Goal: Use online tool/utility: Utilize a website feature to perform a specific function

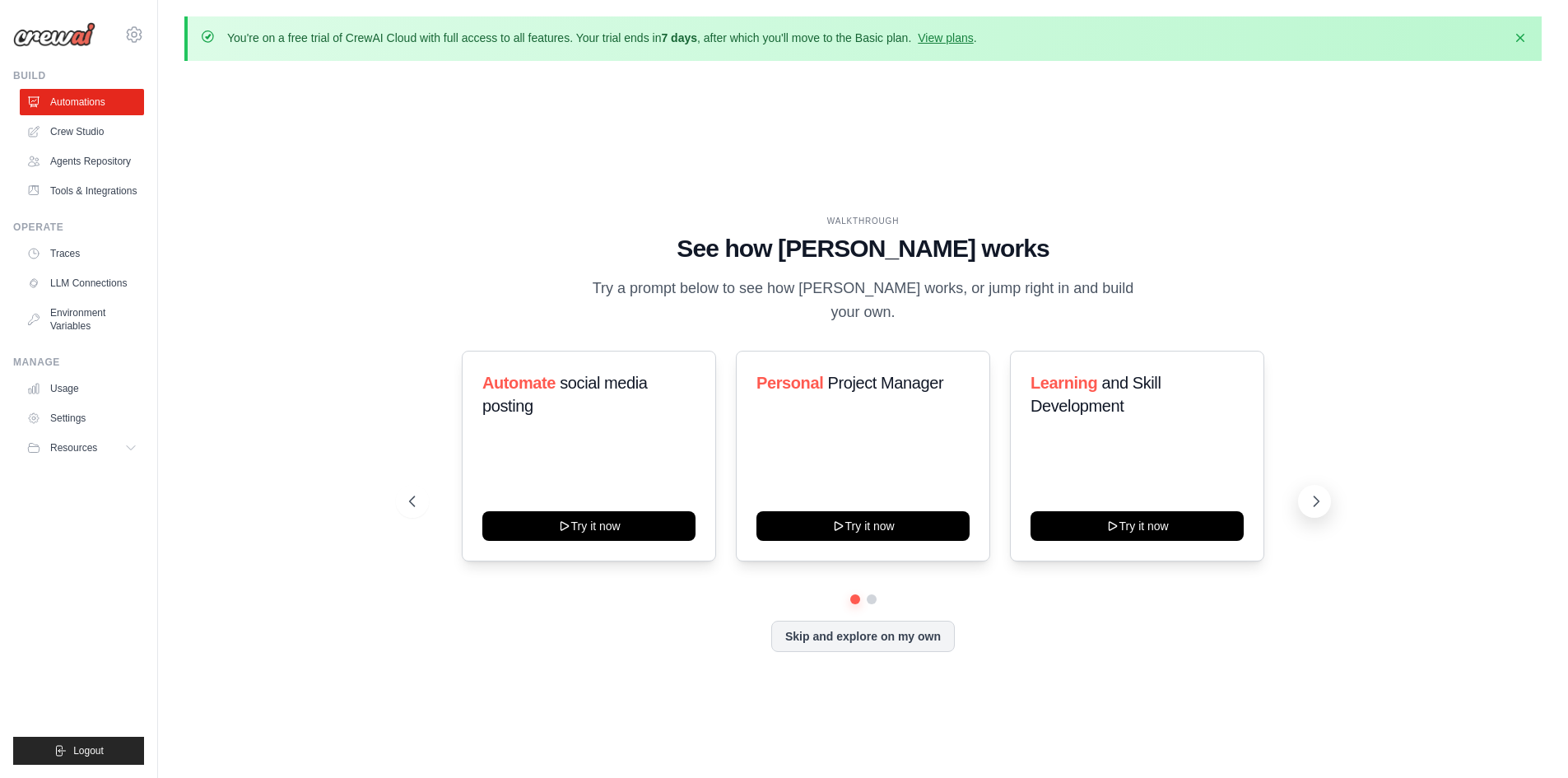
click at [1311, 485] on button at bounding box center [1315, 502] width 33 height 33
click at [411, 493] on icon at bounding box center [410, 501] width 17 height 17
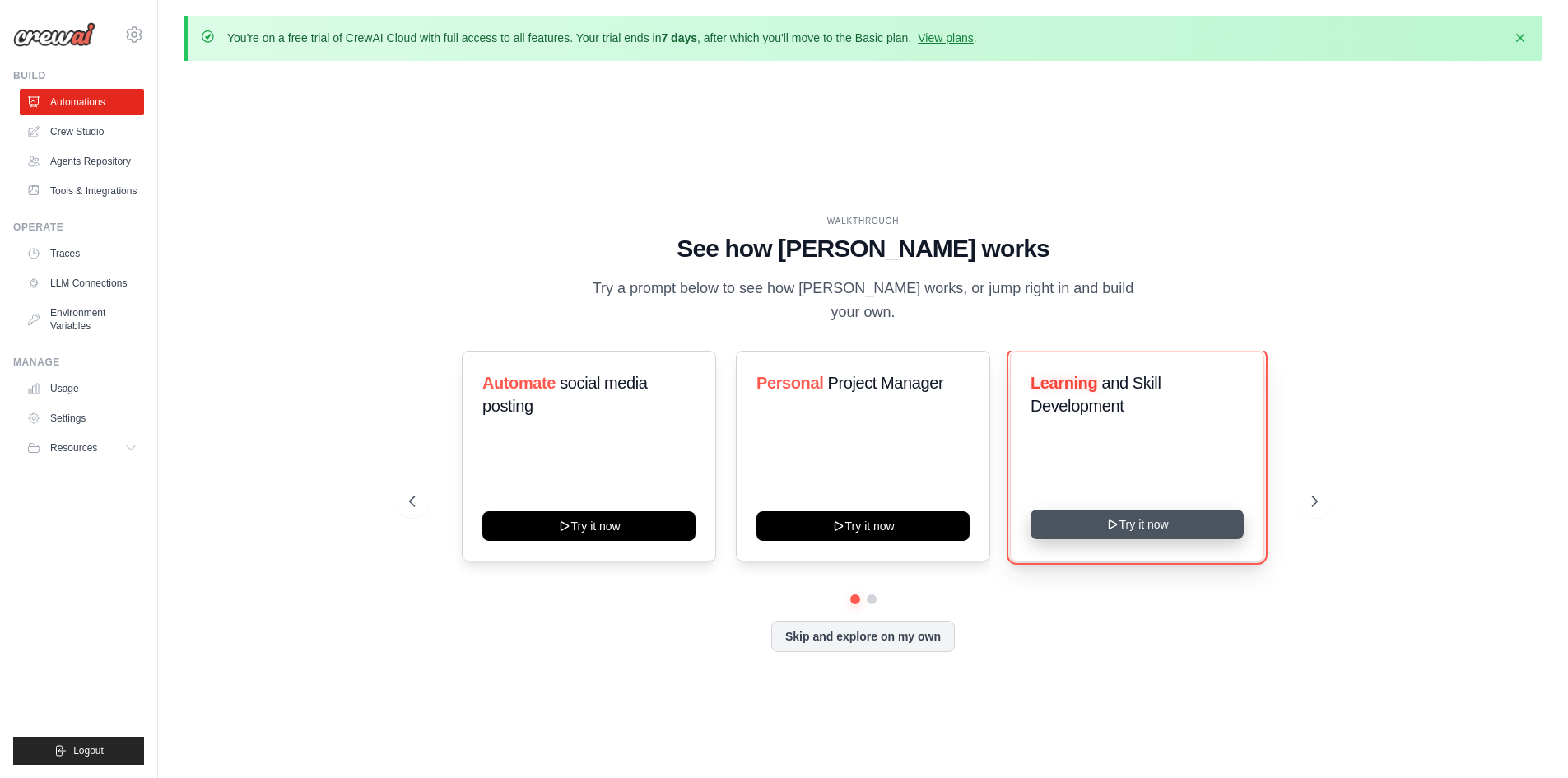
click at [1134, 525] on button "Try it now" at bounding box center [1136, 525] width 213 height 29
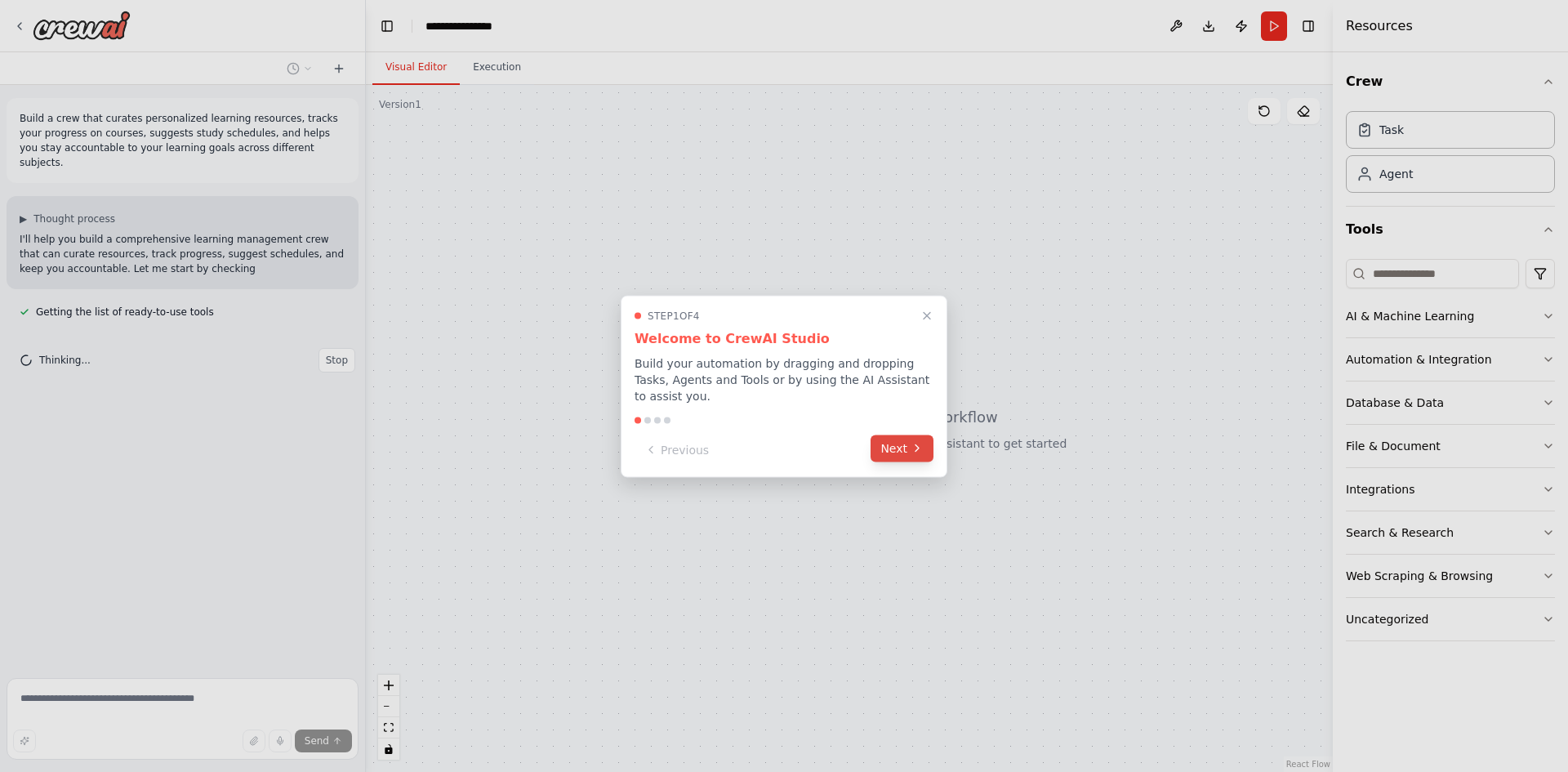
click at [916, 444] on icon at bounding box center [917, 447] width 13 height 13
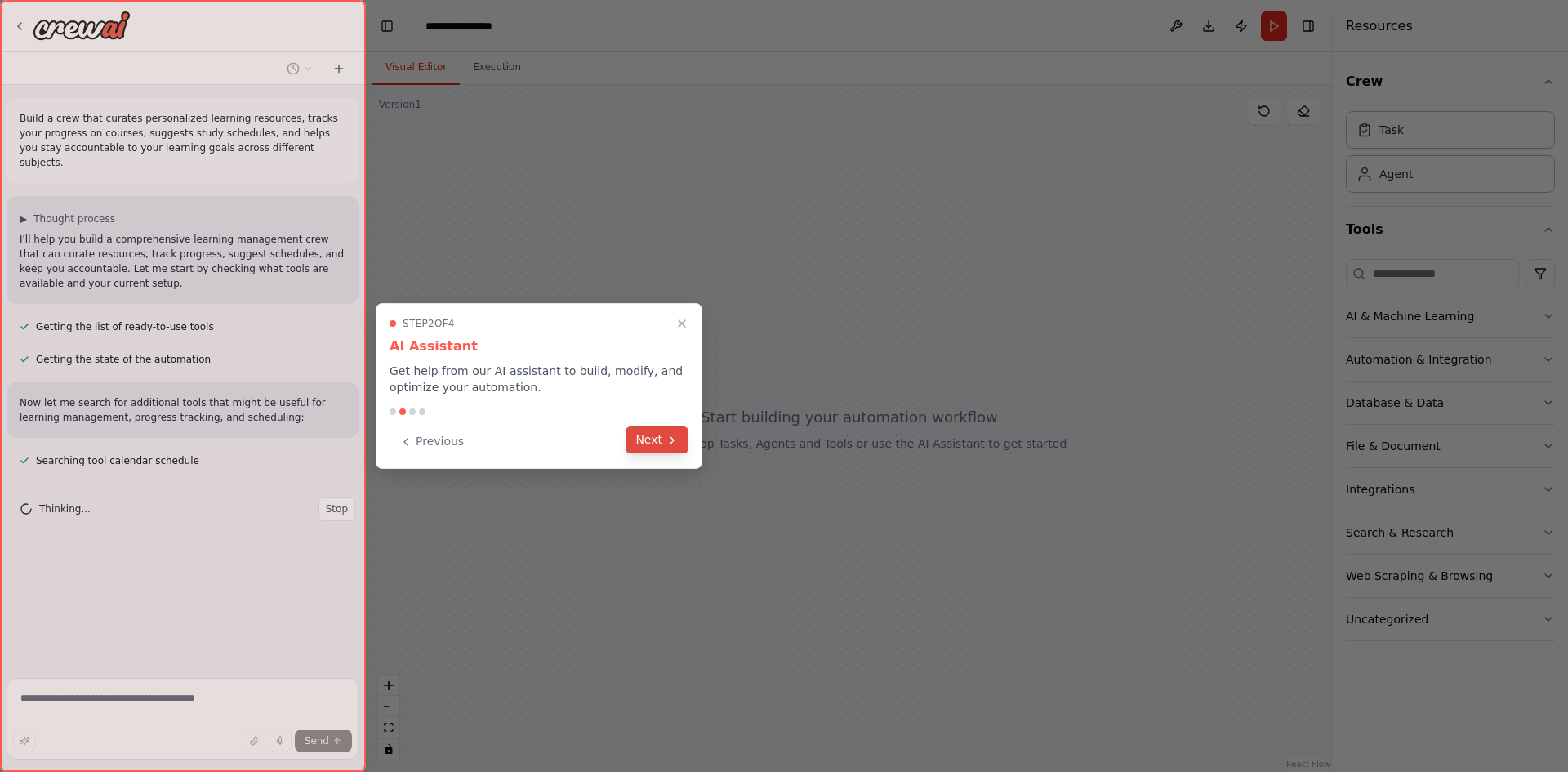
click at [651, 439] on button "Next" at bounding box center [657, 441] width 63 height 27
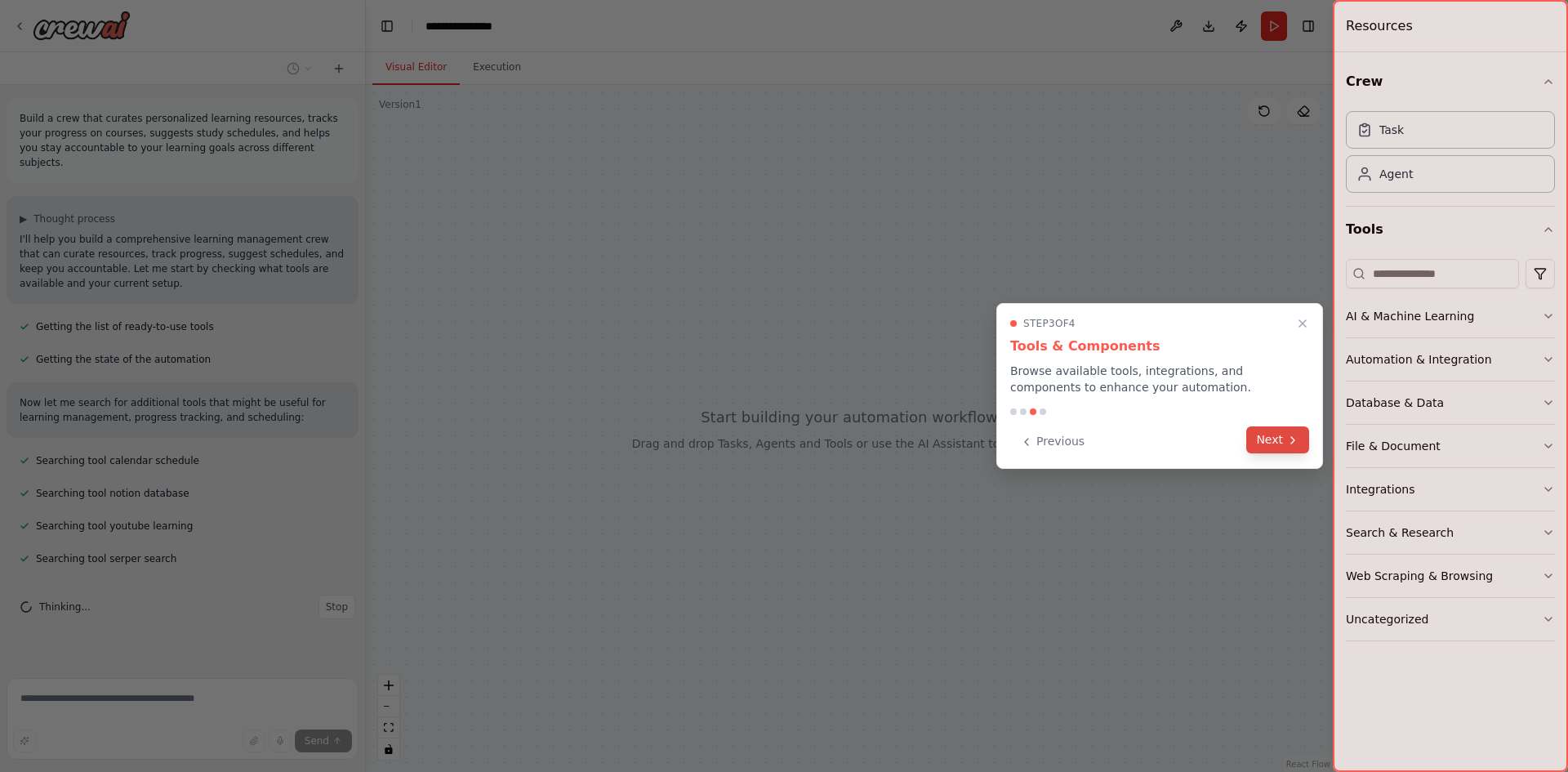
click at [1269, 435] on button "Next" at bounding box center [1278, 441] width 63 height 27
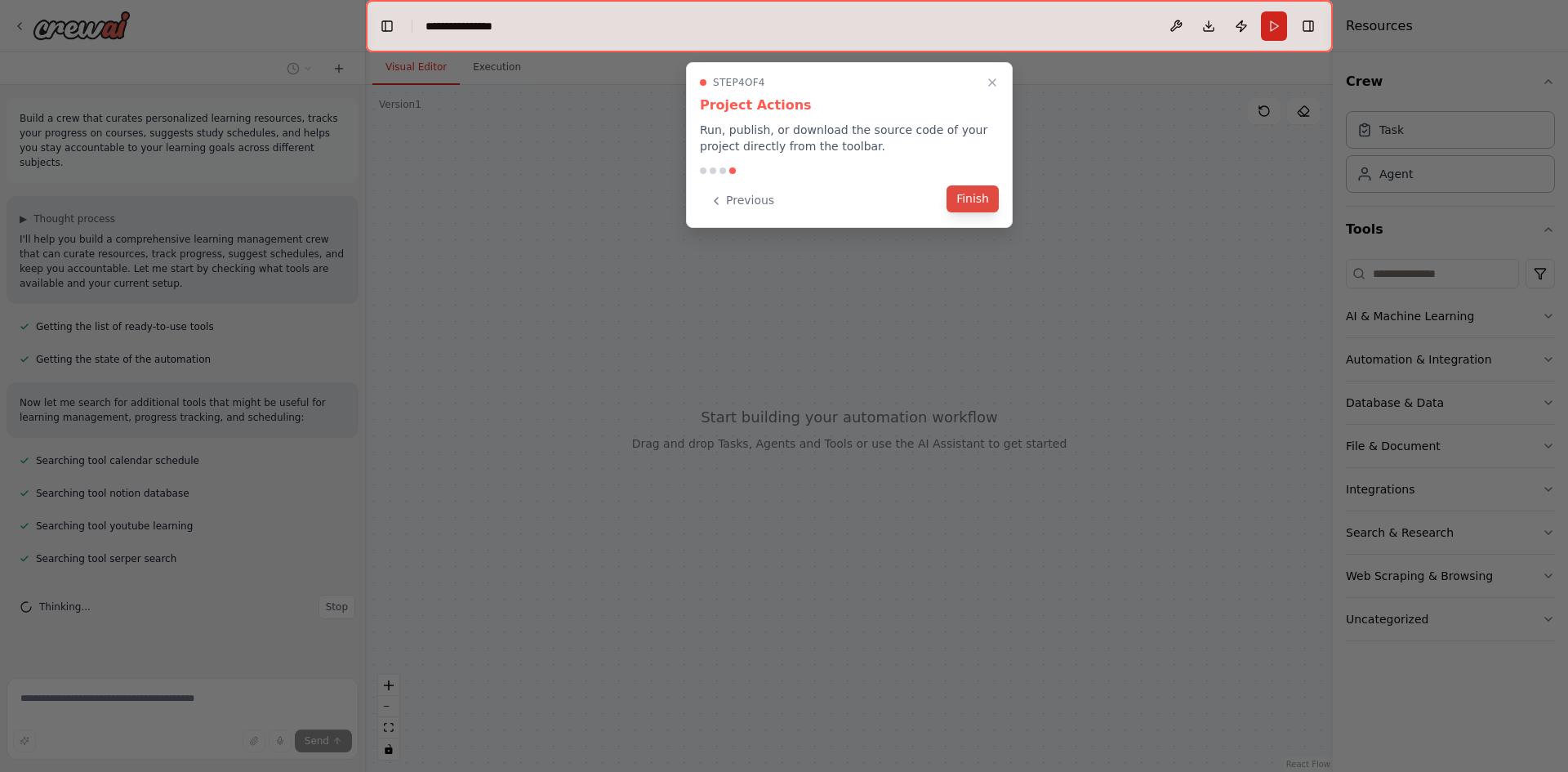
click at [973, 200] on button "Finish" at bounding box center [973, 199] width 53 height 27
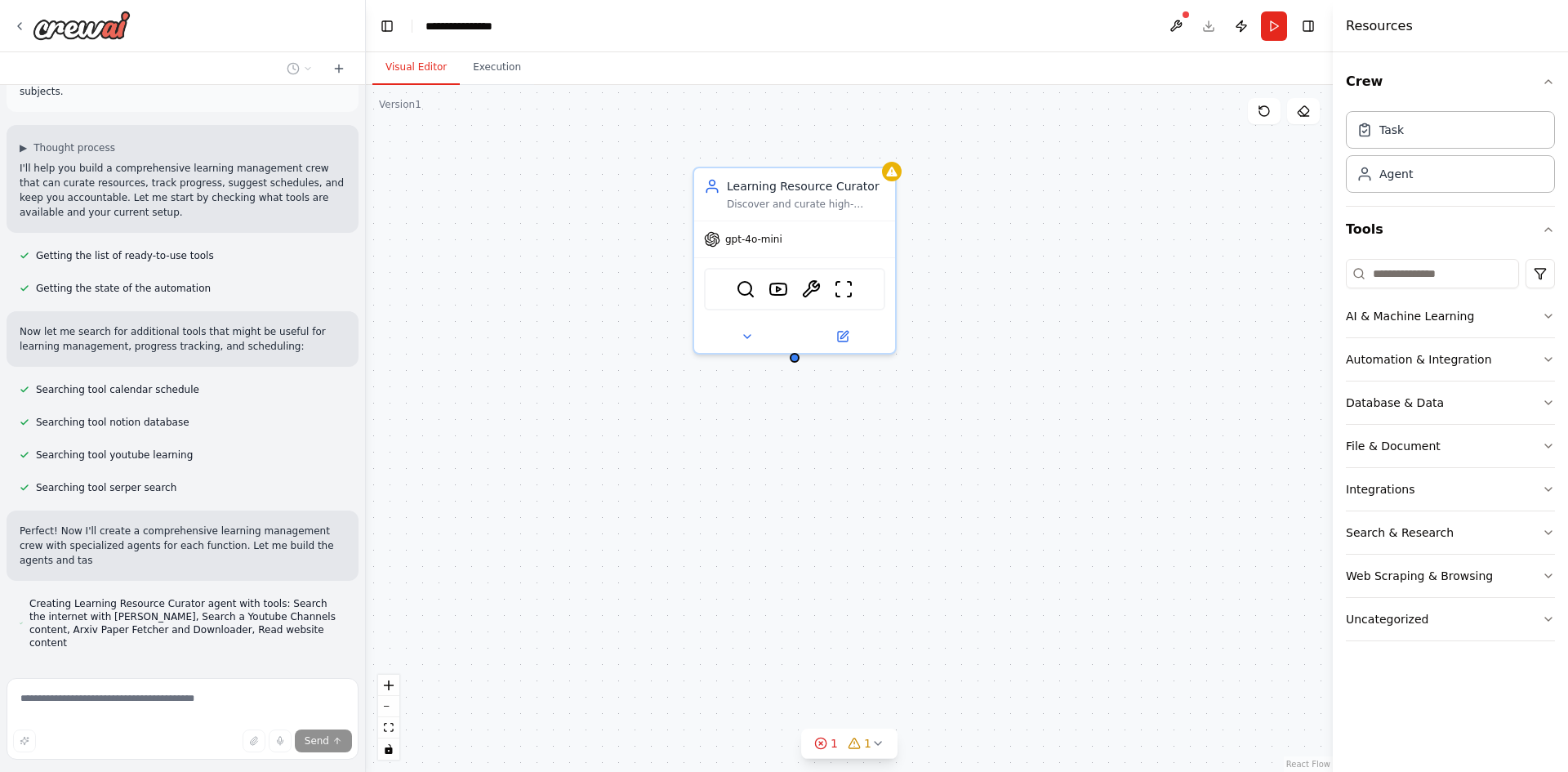
scroll to position [100, 0]
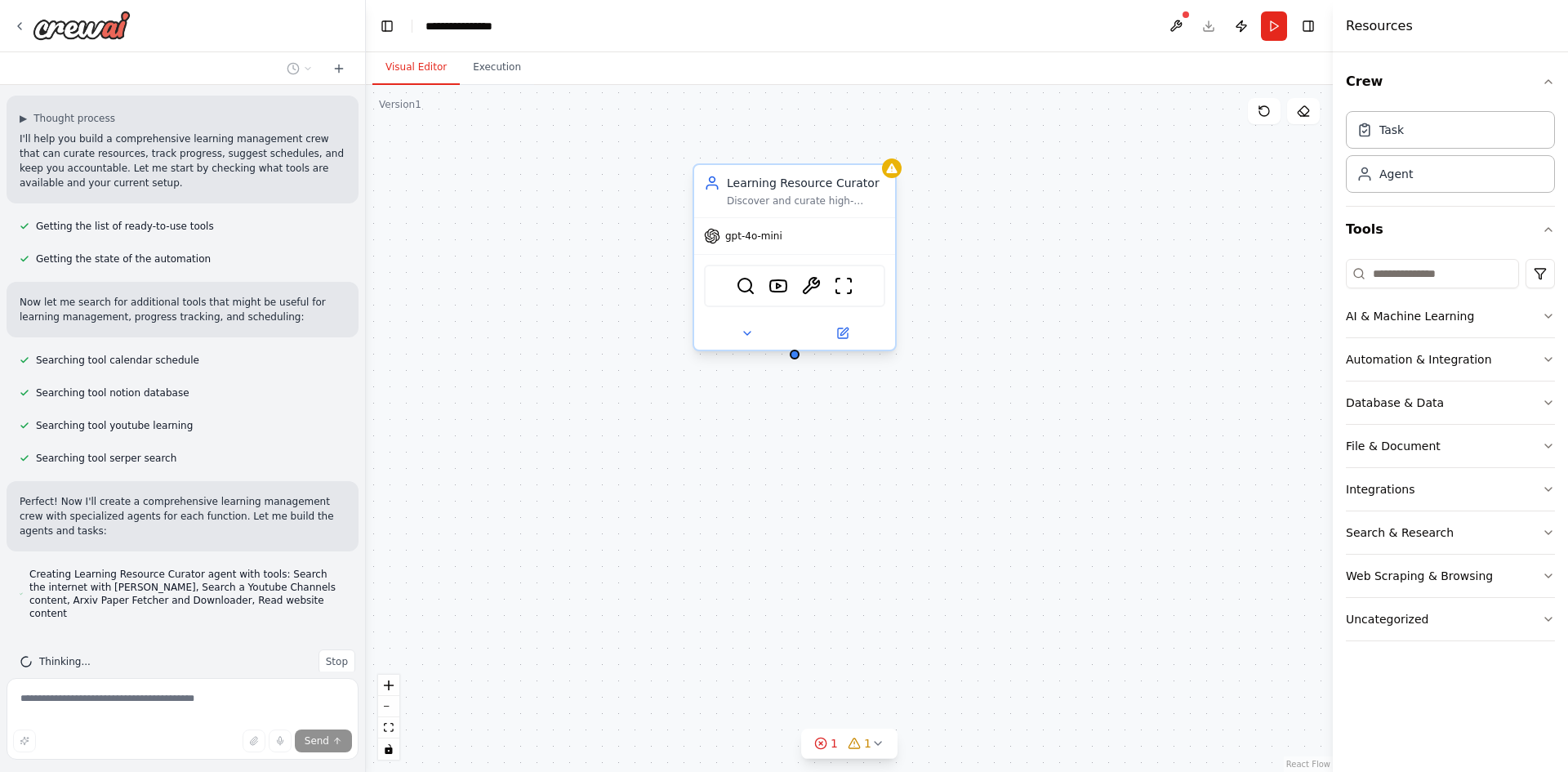
click at [775, 244] on div "gpt-4o-mini" at bounding box center [744, 236] width 78 height 17
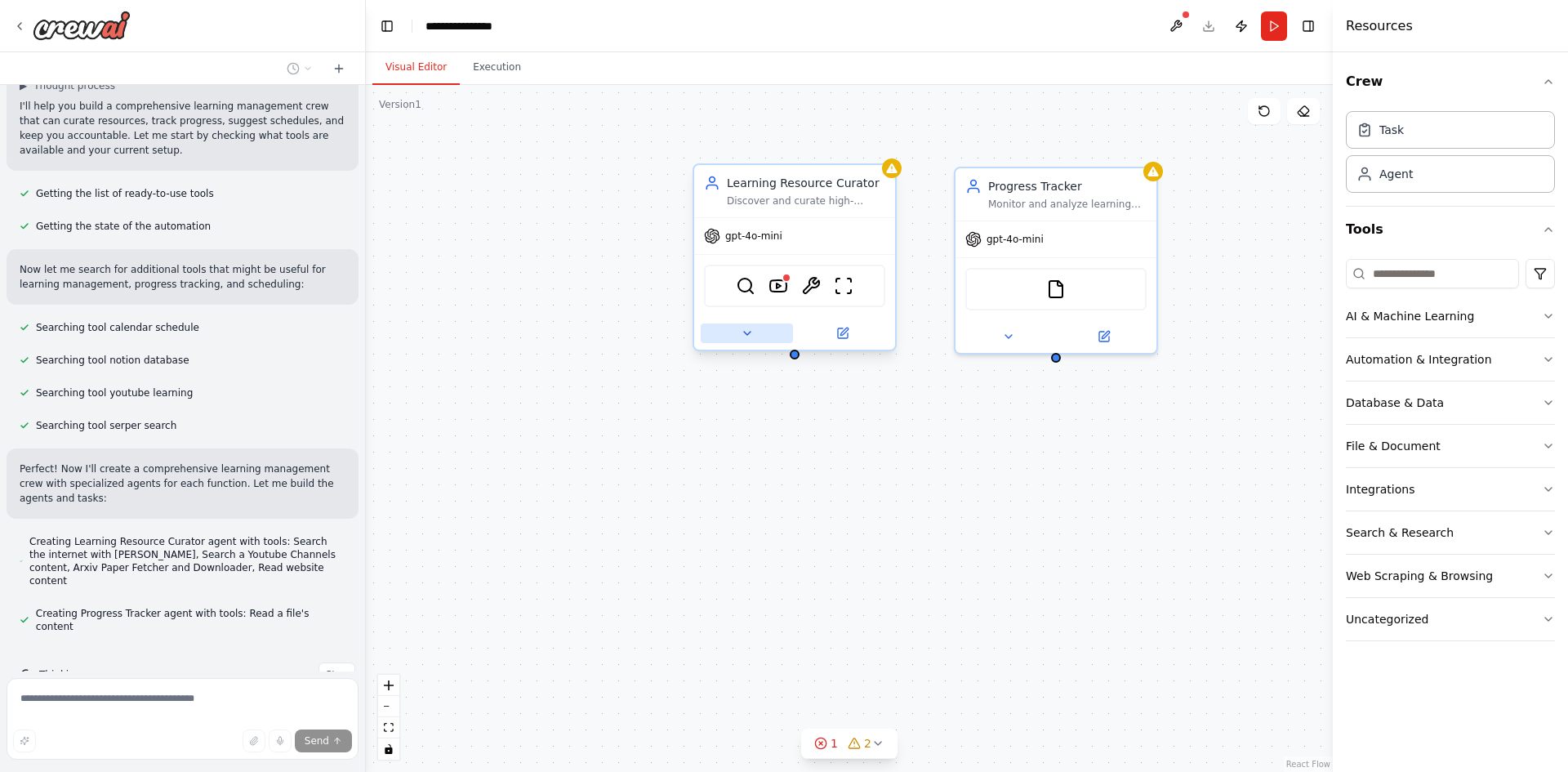
click at [749, 335] on icon at bounding box center [746, 332] width 13 height 13
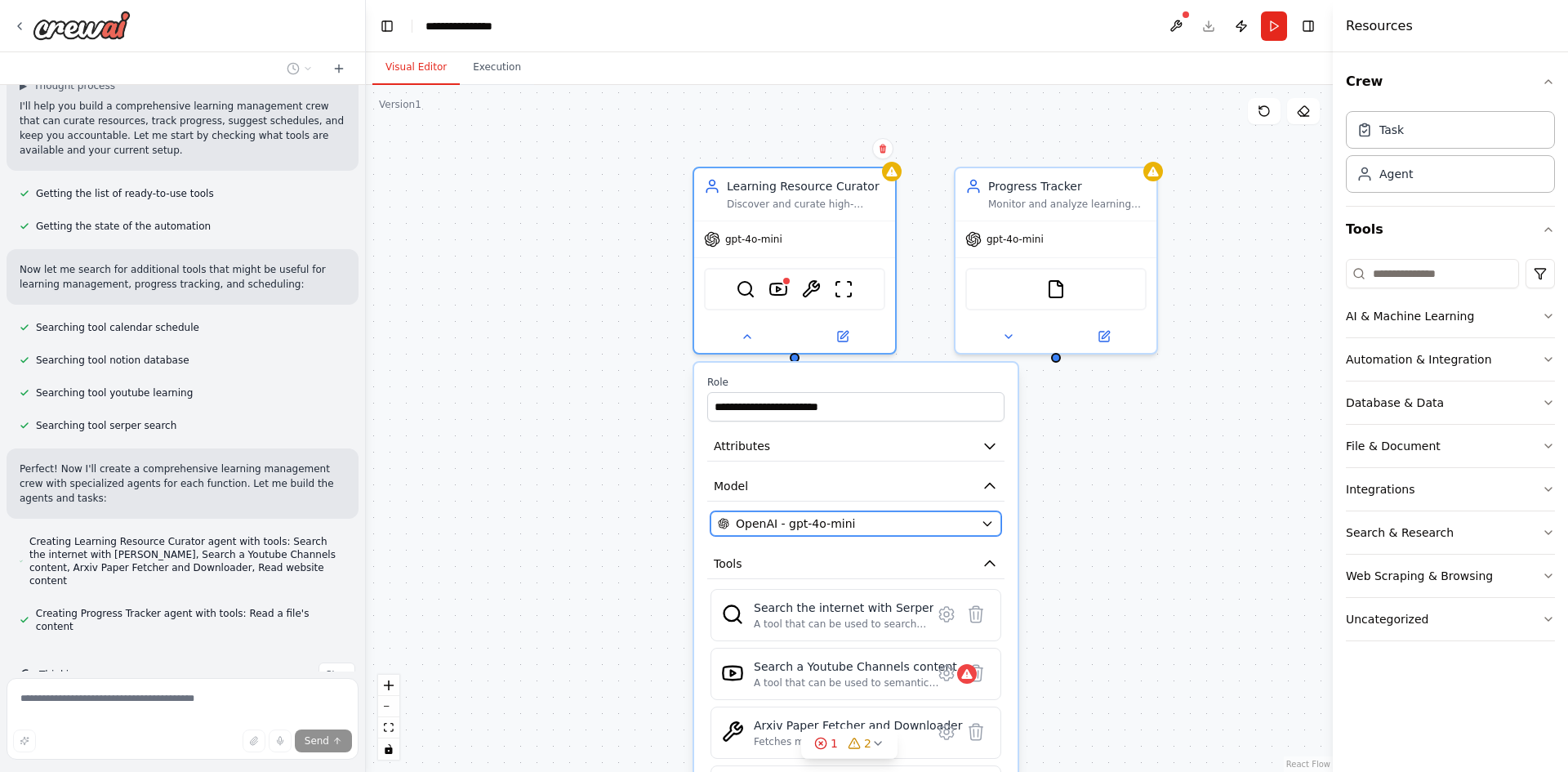
click at [911, 521] on div "OpenAI - gpt-4o-mini" at bounding box center [846, 523] width 256 height 17
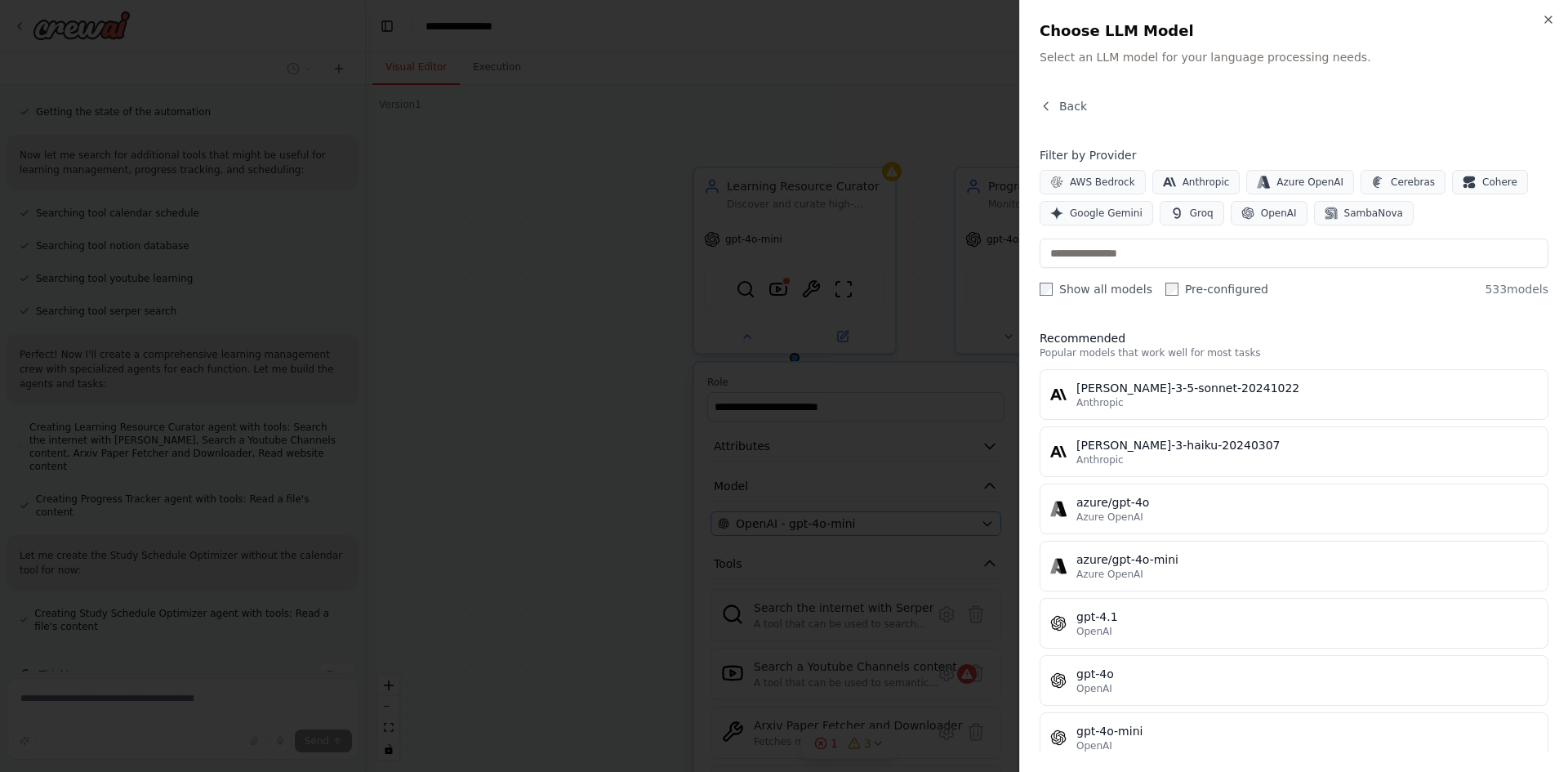
scroll to position [293, 0]
click at [1268, 219] on span "OpenAI" at bounding box center [1279, 212] width 36 height 13
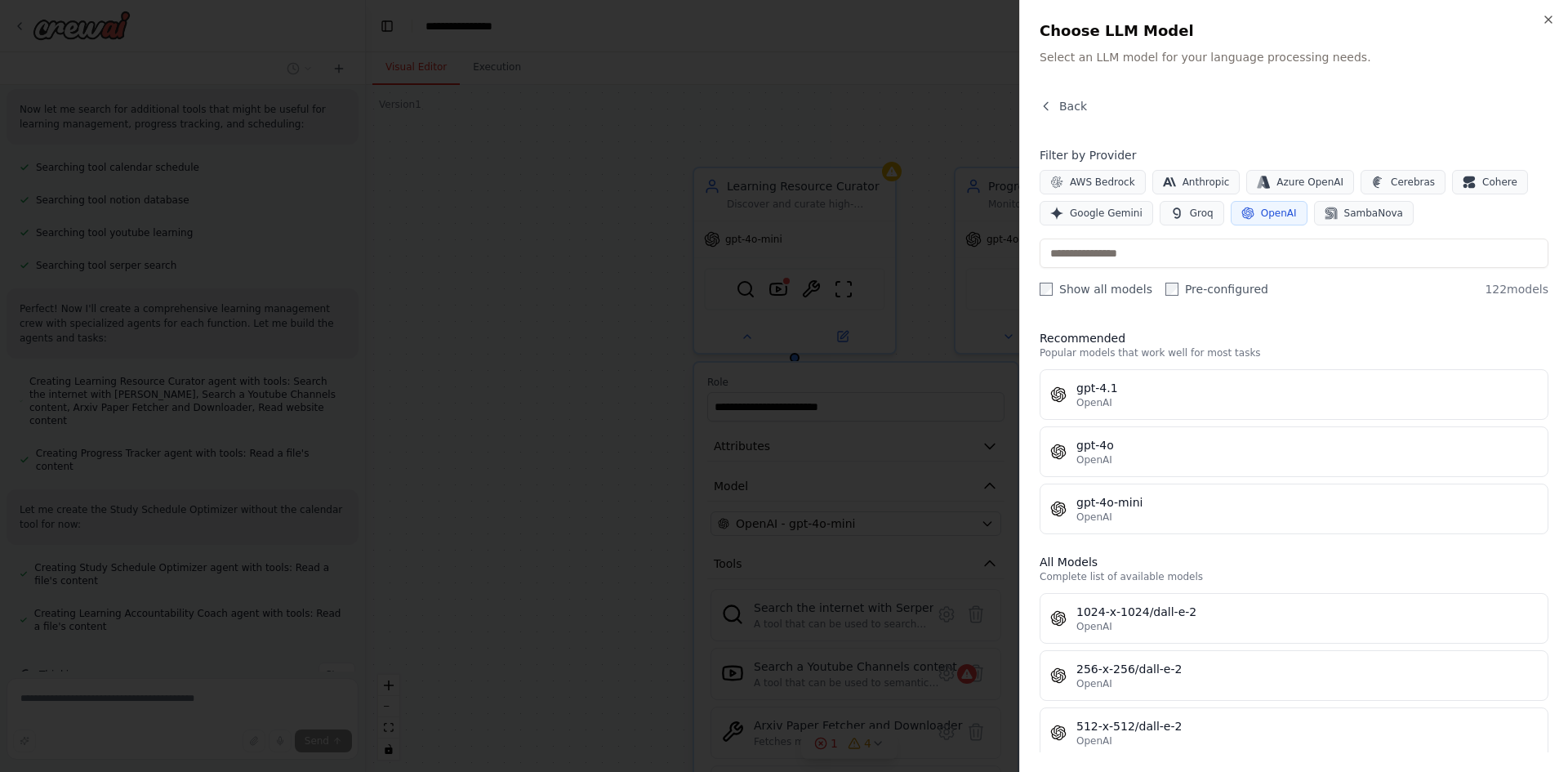
click at [1268, 219] on span "OpenAI" at bounding box center [1279, 212] width 36 height 13
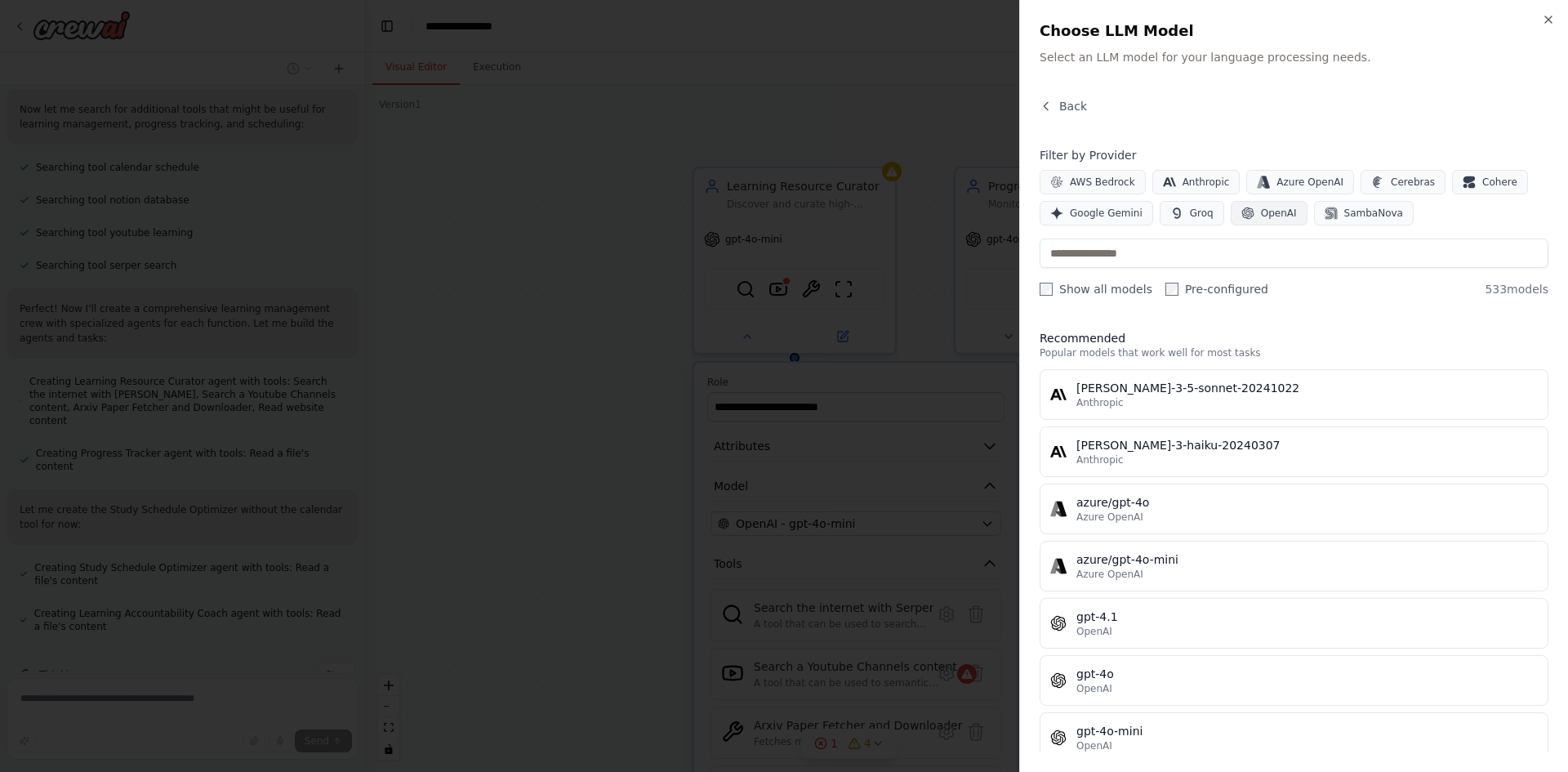
click at [1268, 219] on span "OpenAI" at bounding box center [1279, 212] width 36 height 13
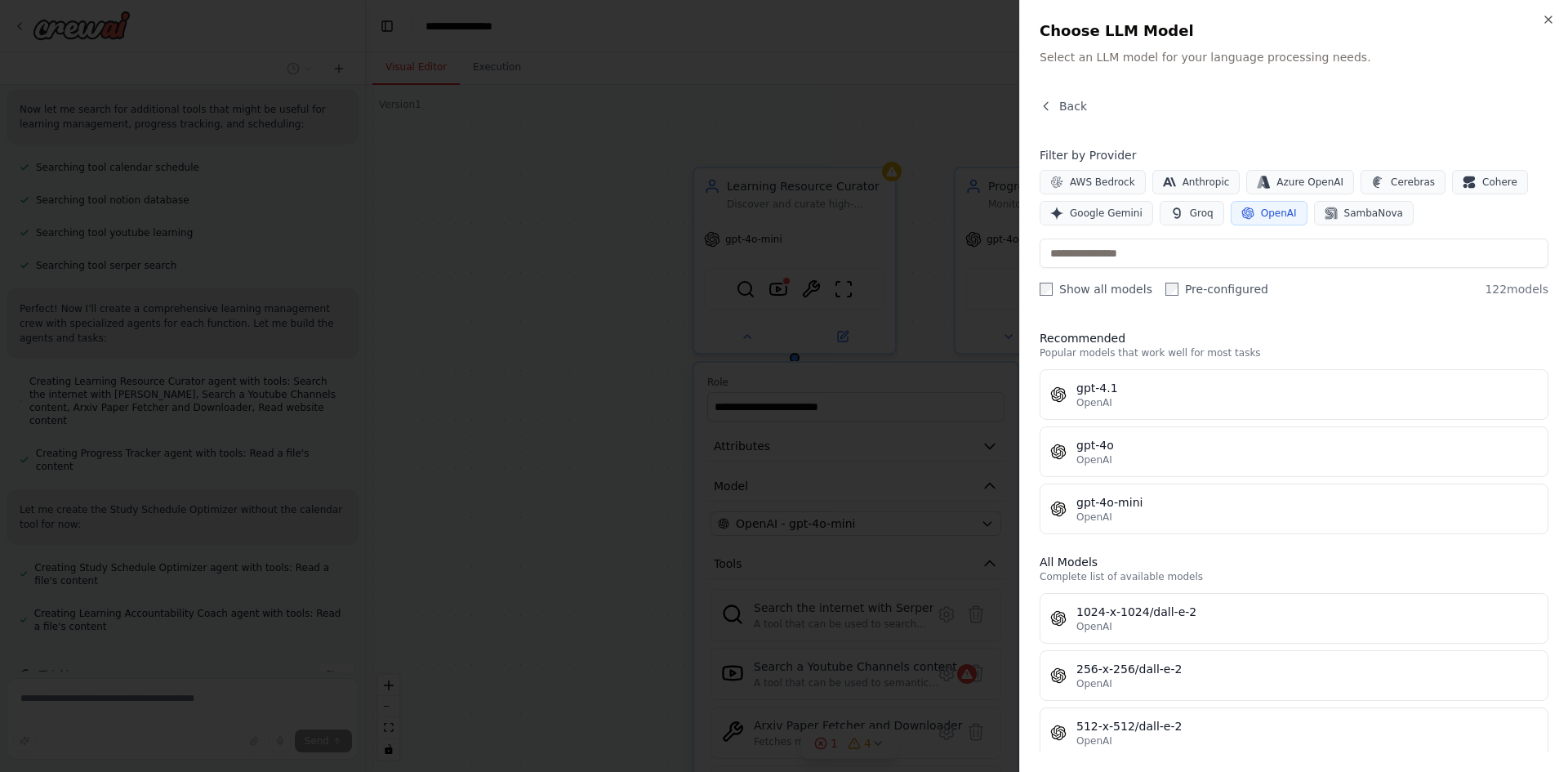
scroll to position [380, 0]
click at [1268, 219] on span "OpenAI" at bounding box center [1279, 212] width 36 height 13
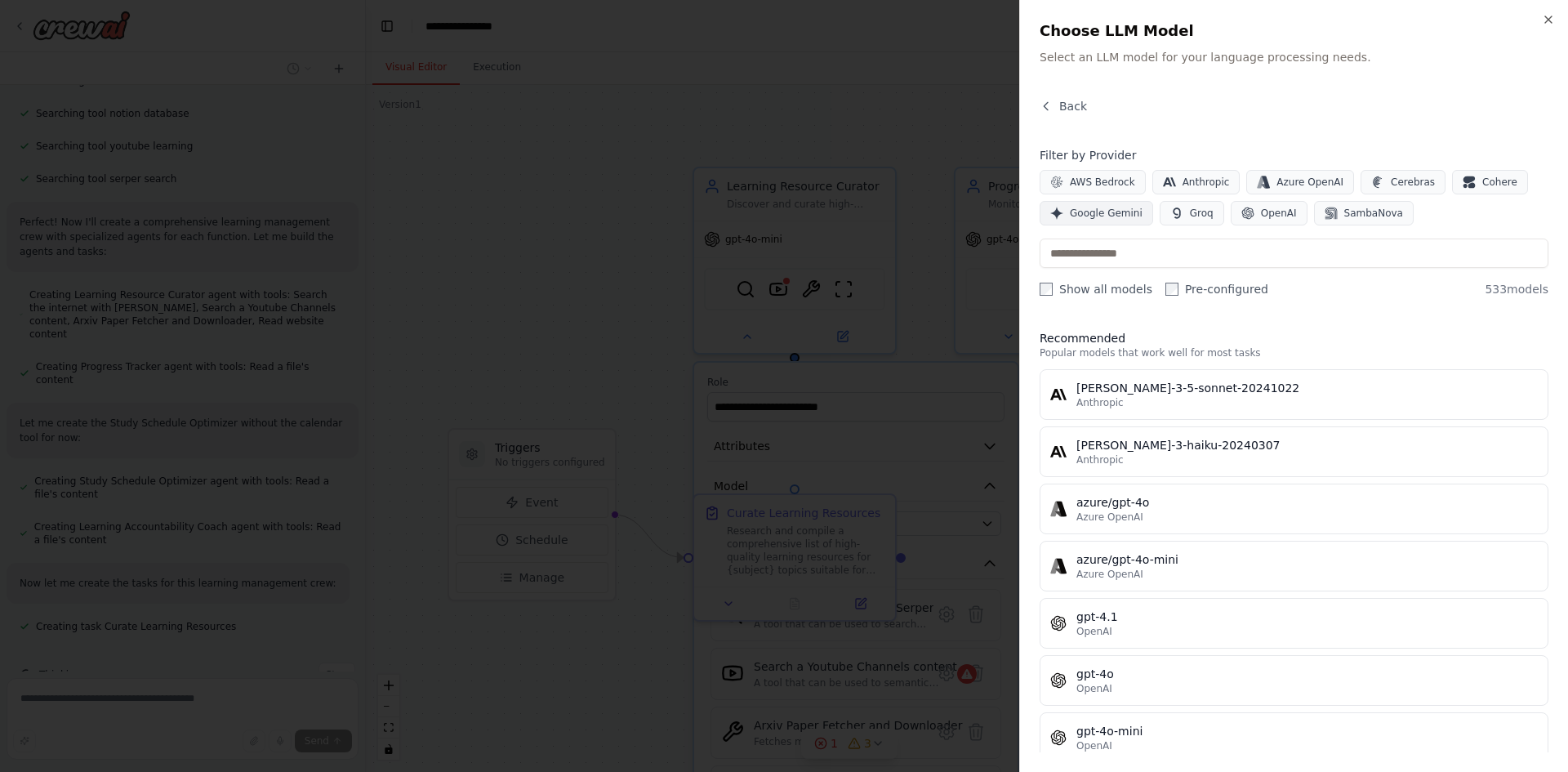
click at [1113, 218] on span "Google Gemini" at bounding box center [1106, 212] width 73 height 13
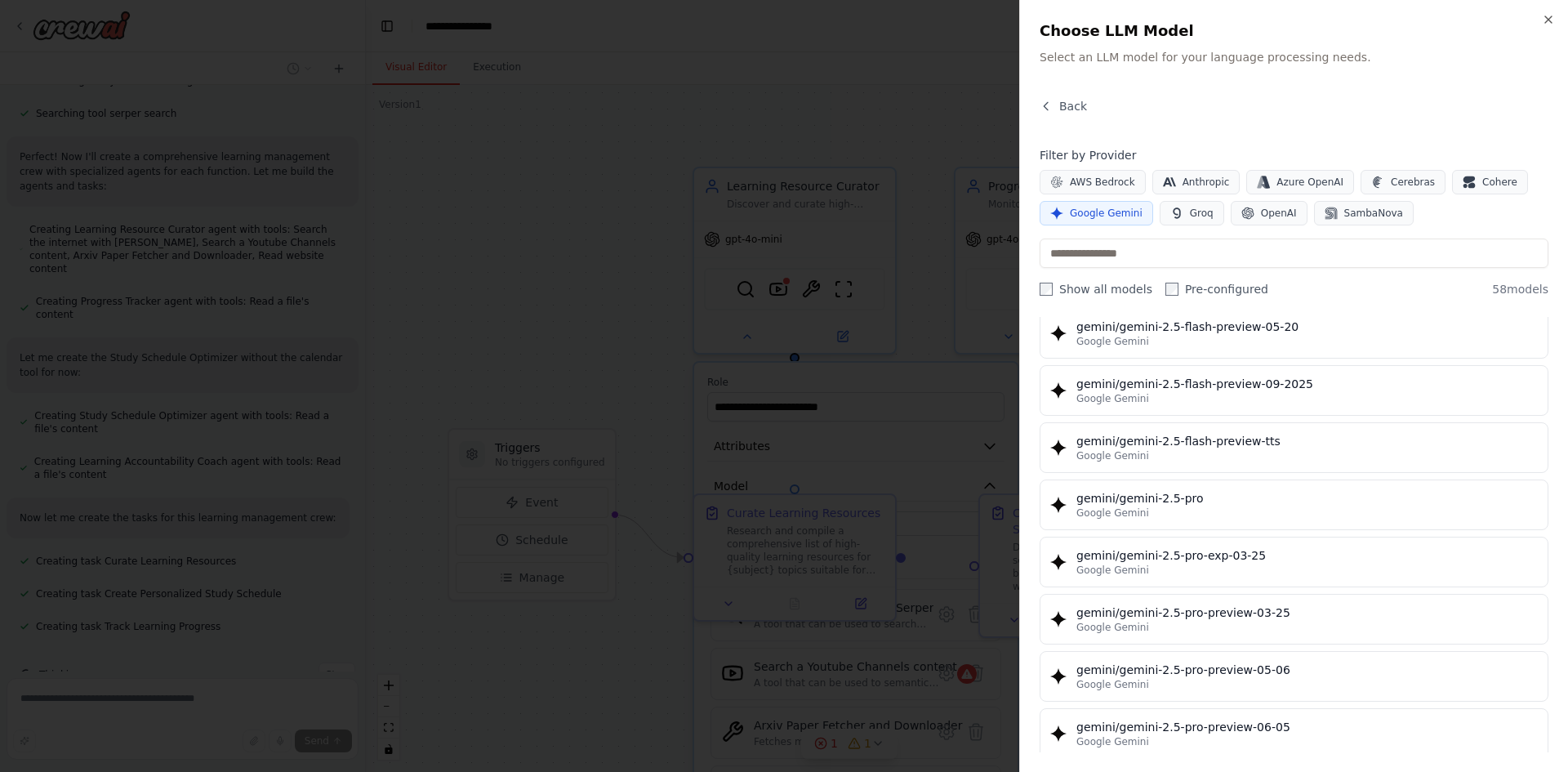
scroll to position [1797, 0]
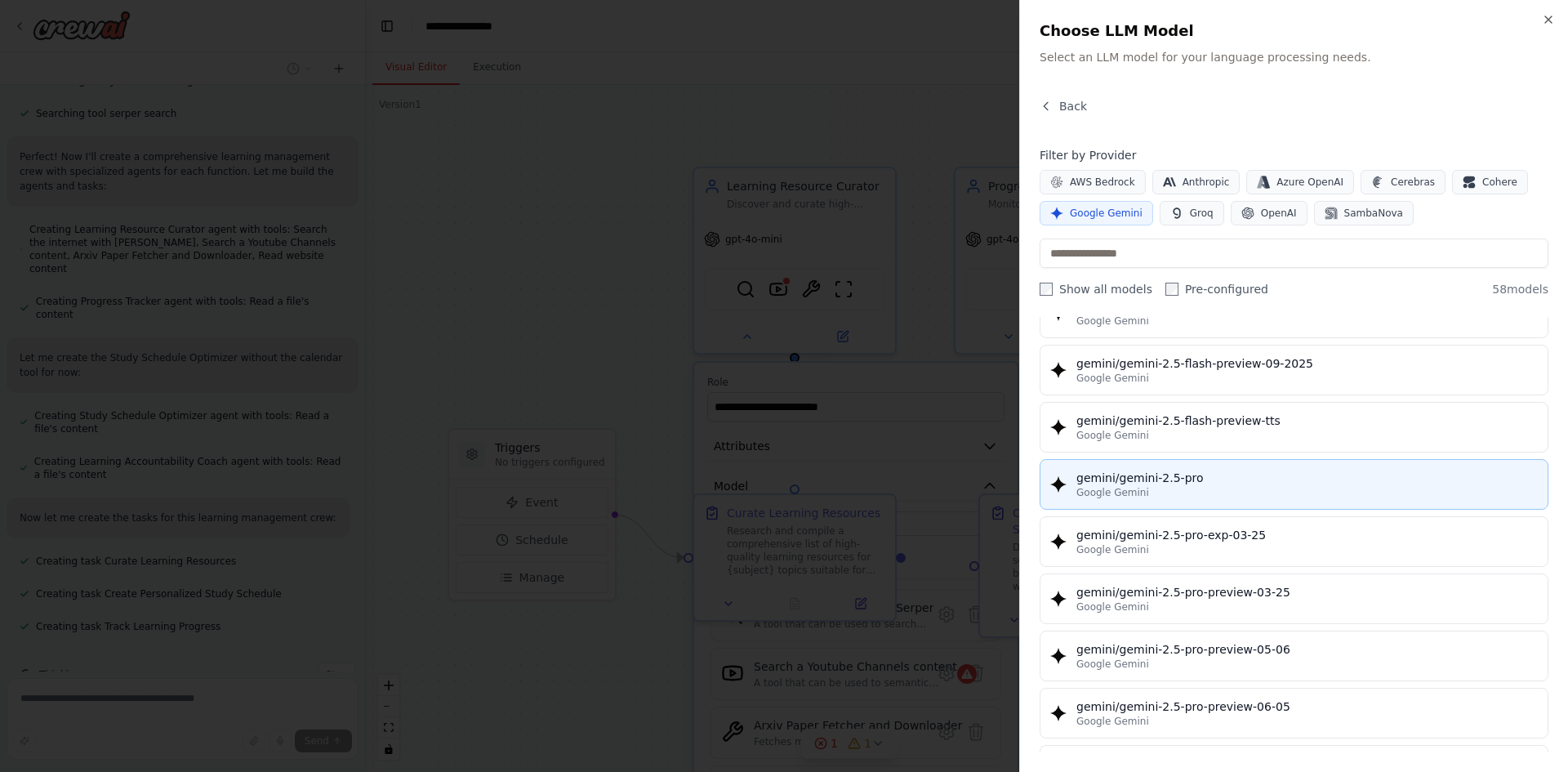
click at [1198, 473] on div "gemini/gemini-2.5-pro" at bounding box center [1308, 478] width 462 height 17
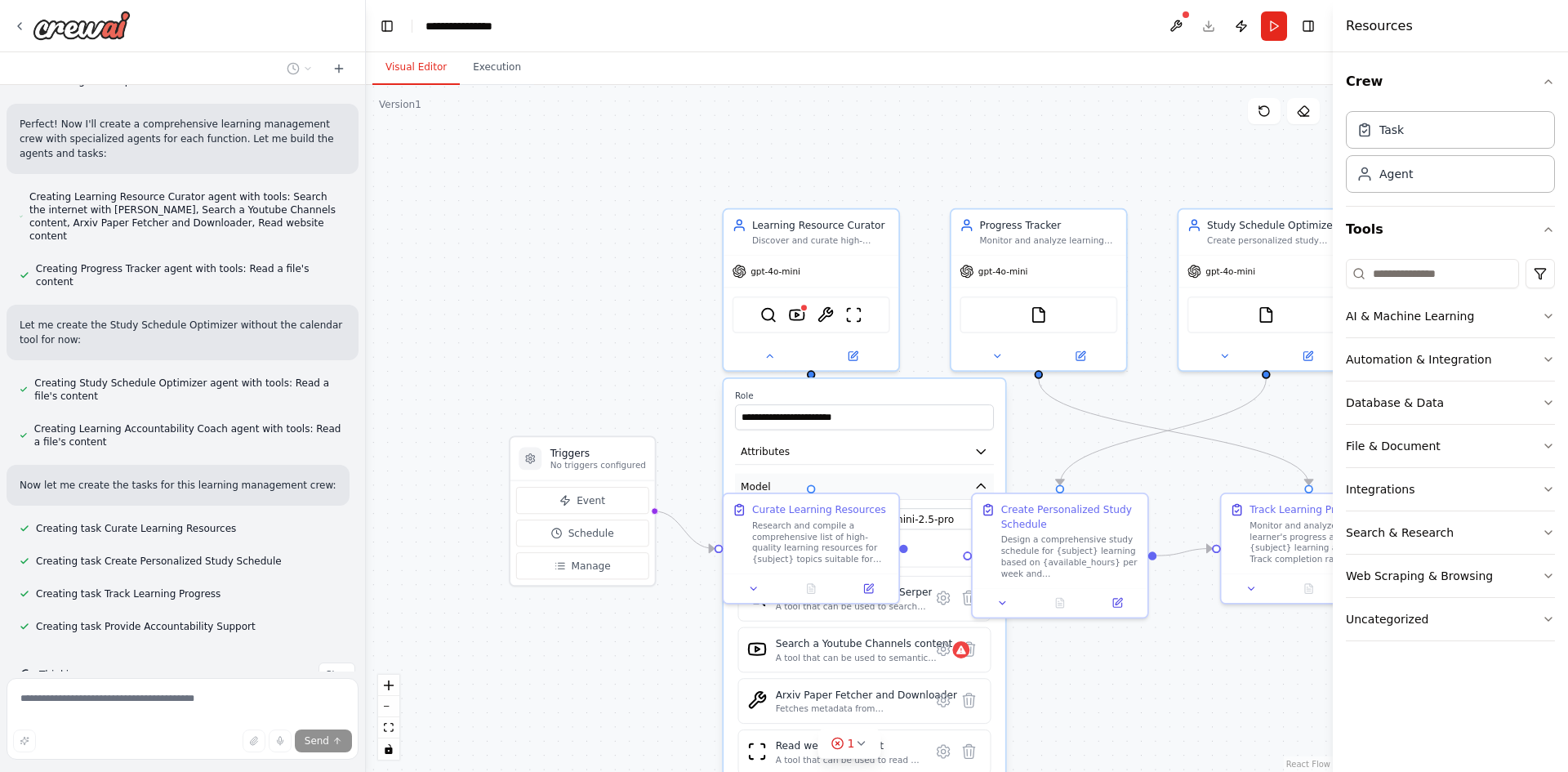
scroll to position [564, 0]
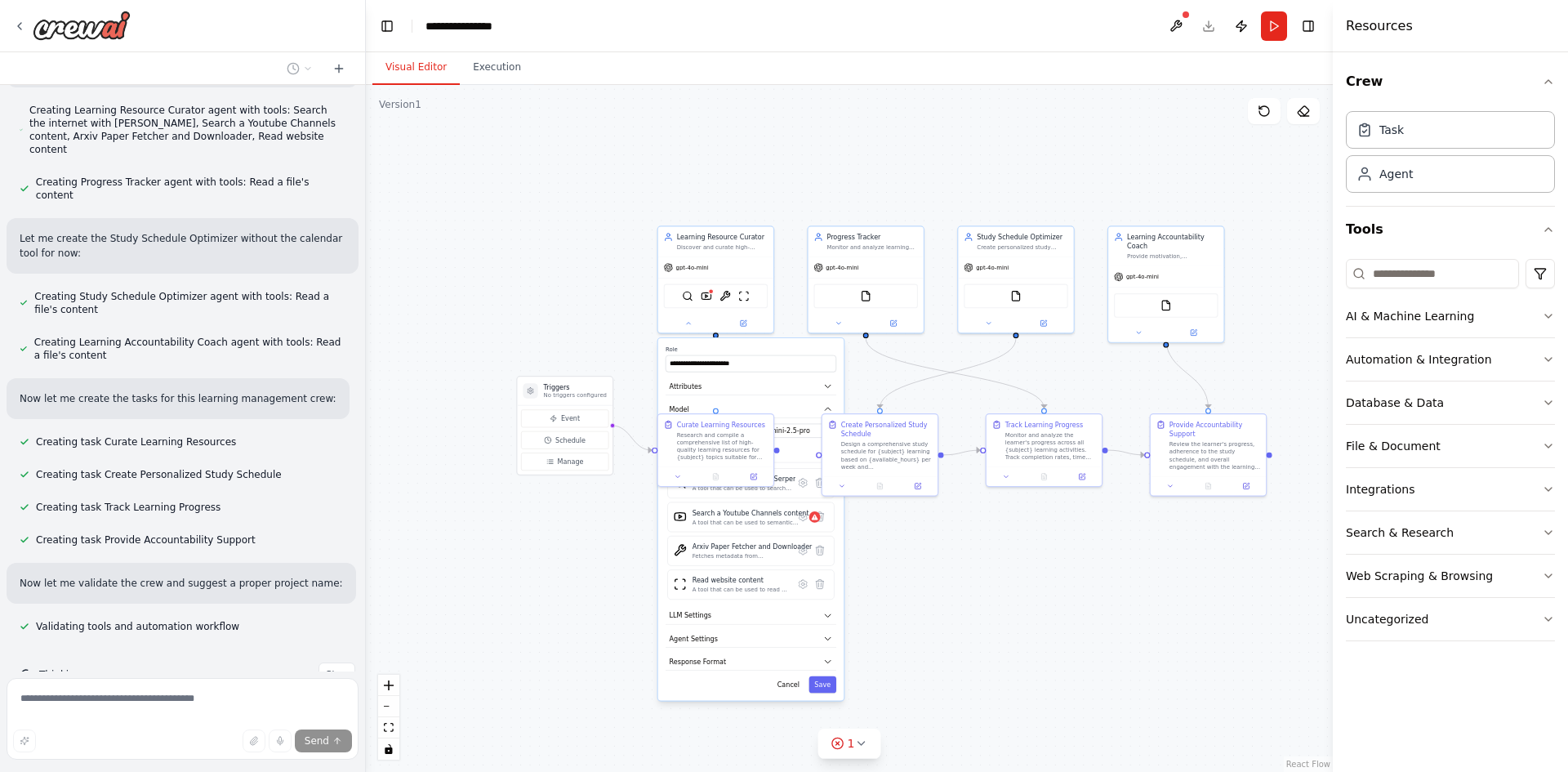
drag, startPoint x: 1079, startPoint y: 634, endPoint x: 946, endPoint y: 557, distance: 153.7
click at [946, 557] on div ".deletable-edge-delete-btn { width: 20px; height: 20px; border: 0px solid #ffff…" at bounding box center [850, 428] width 967 height 687
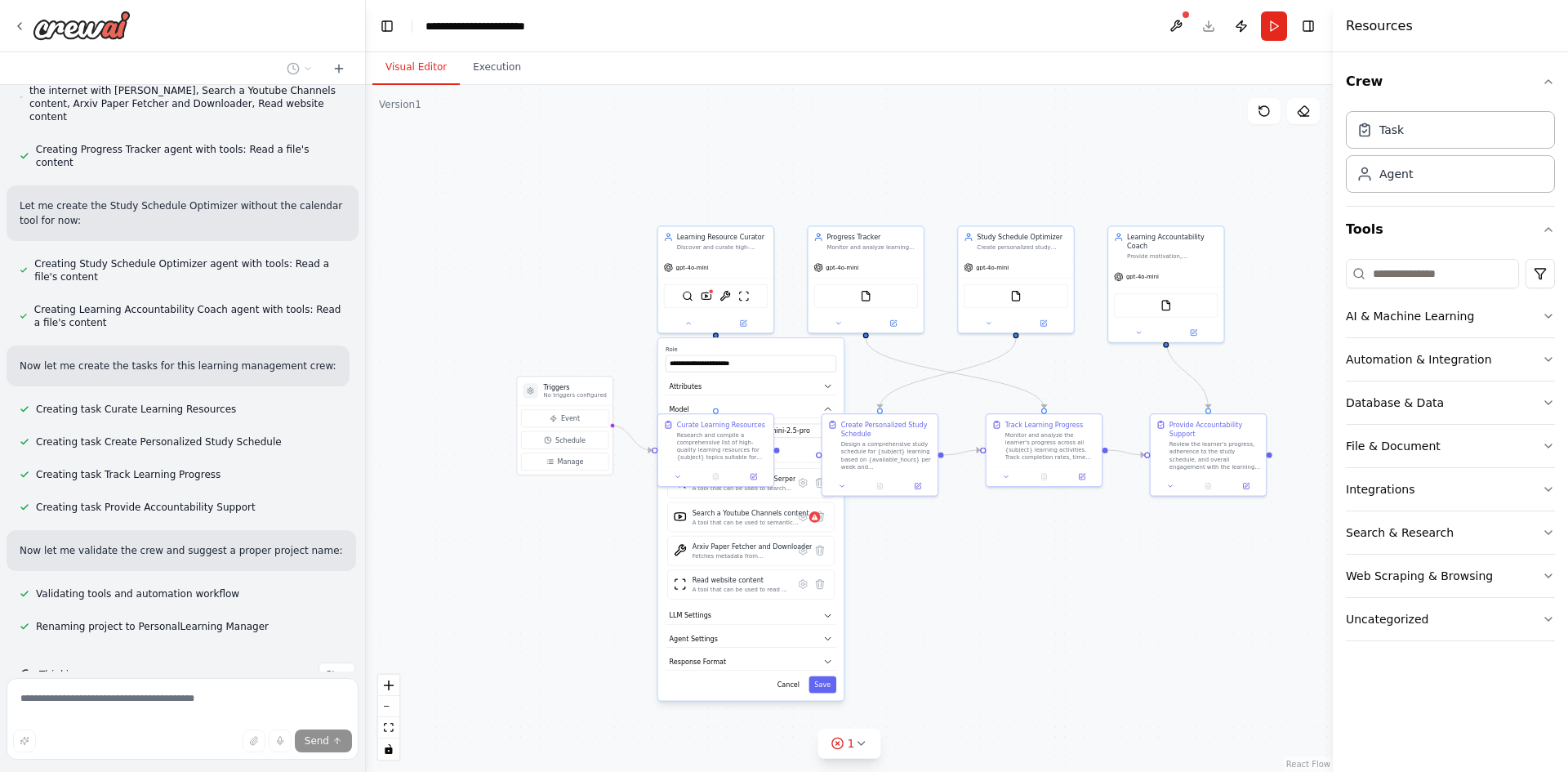
click at [719, 345] on div "**********" at bounding box center [751, 519] width 185 height 362
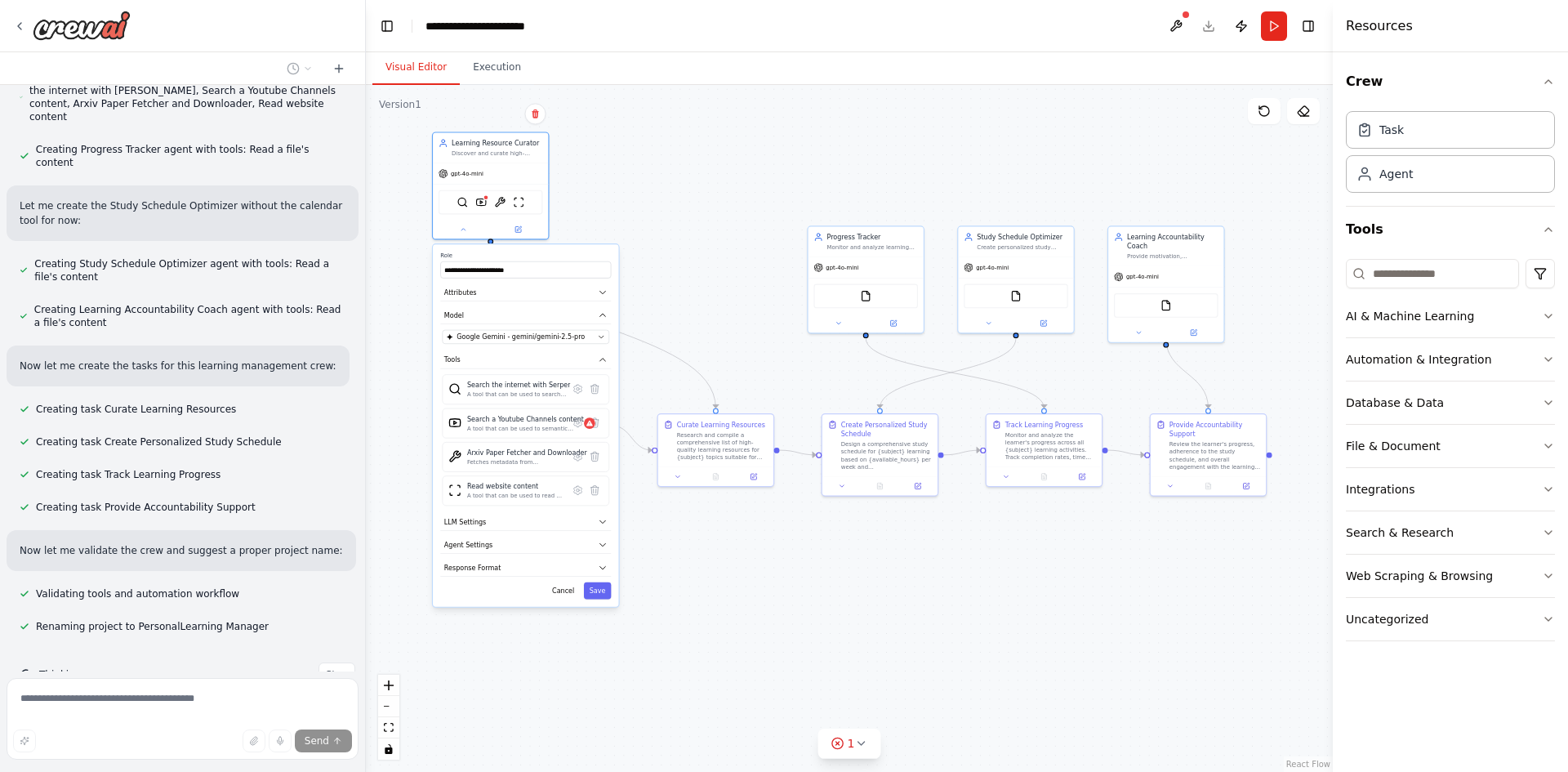
scroll to position [637, 0]
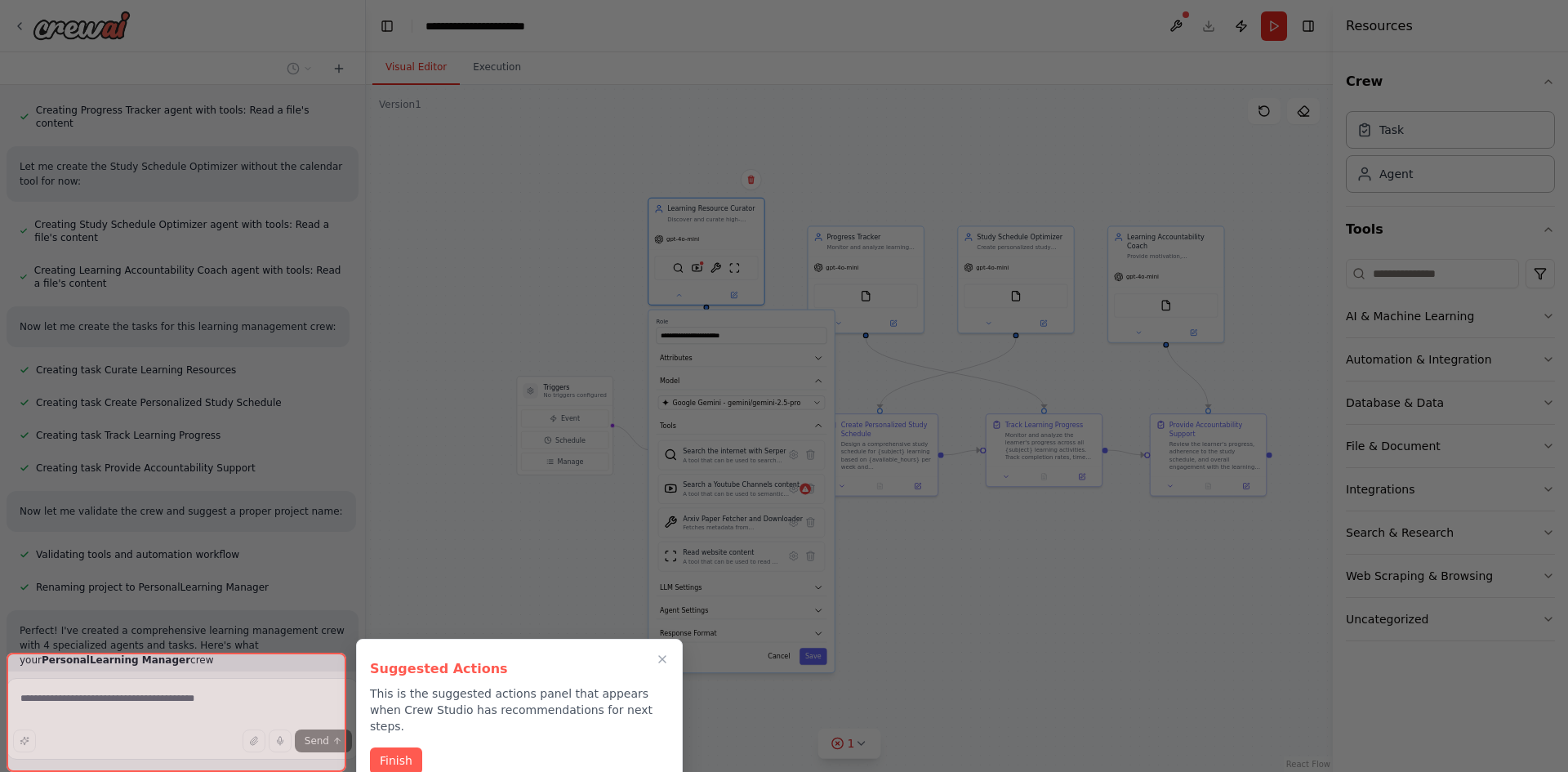
drag, startPoint x: 719, startPoint y: 341, endPoint x: 706, endPoint y: 307, distance: 36.4
click at [706, 307] on div "Build a crew that curates personalized learning resources, tracks your progress…" at bounding box center [784, 386] width 1568 height 772
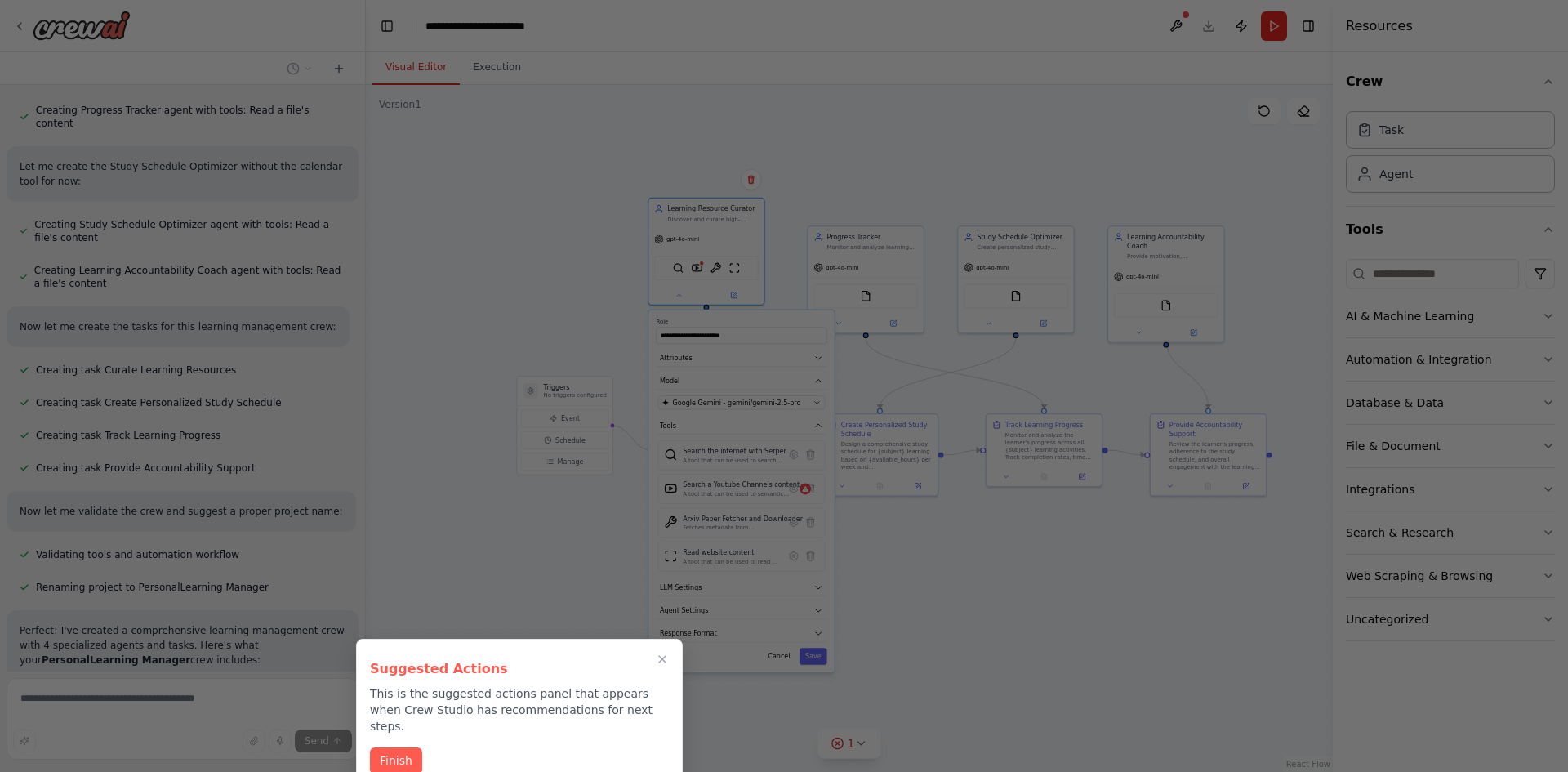
click at [664, 654] on icon "Close walkthrough" at bounding box center [662, 659] width 13 height 13
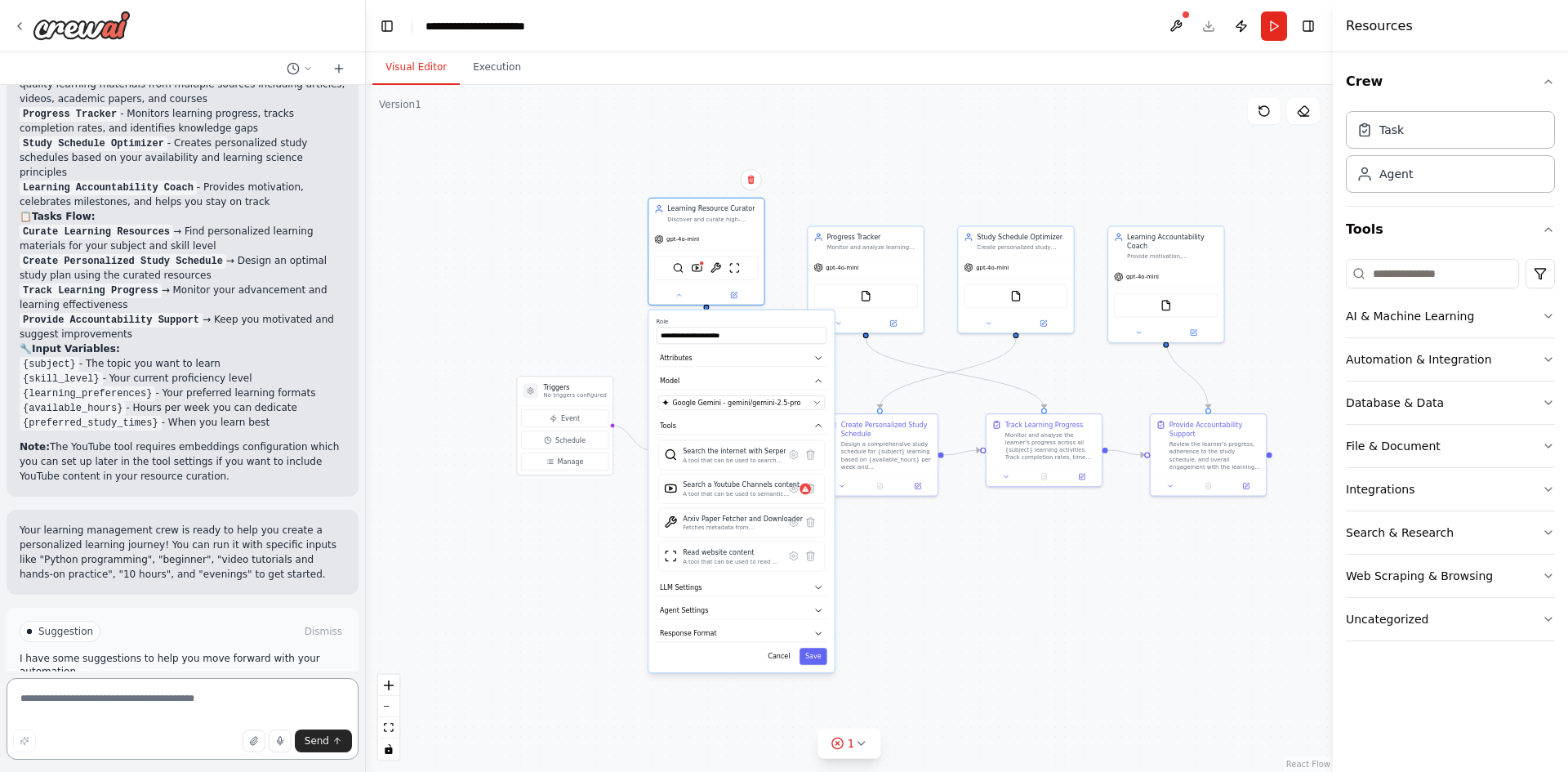
scroll to position [1274, 0]
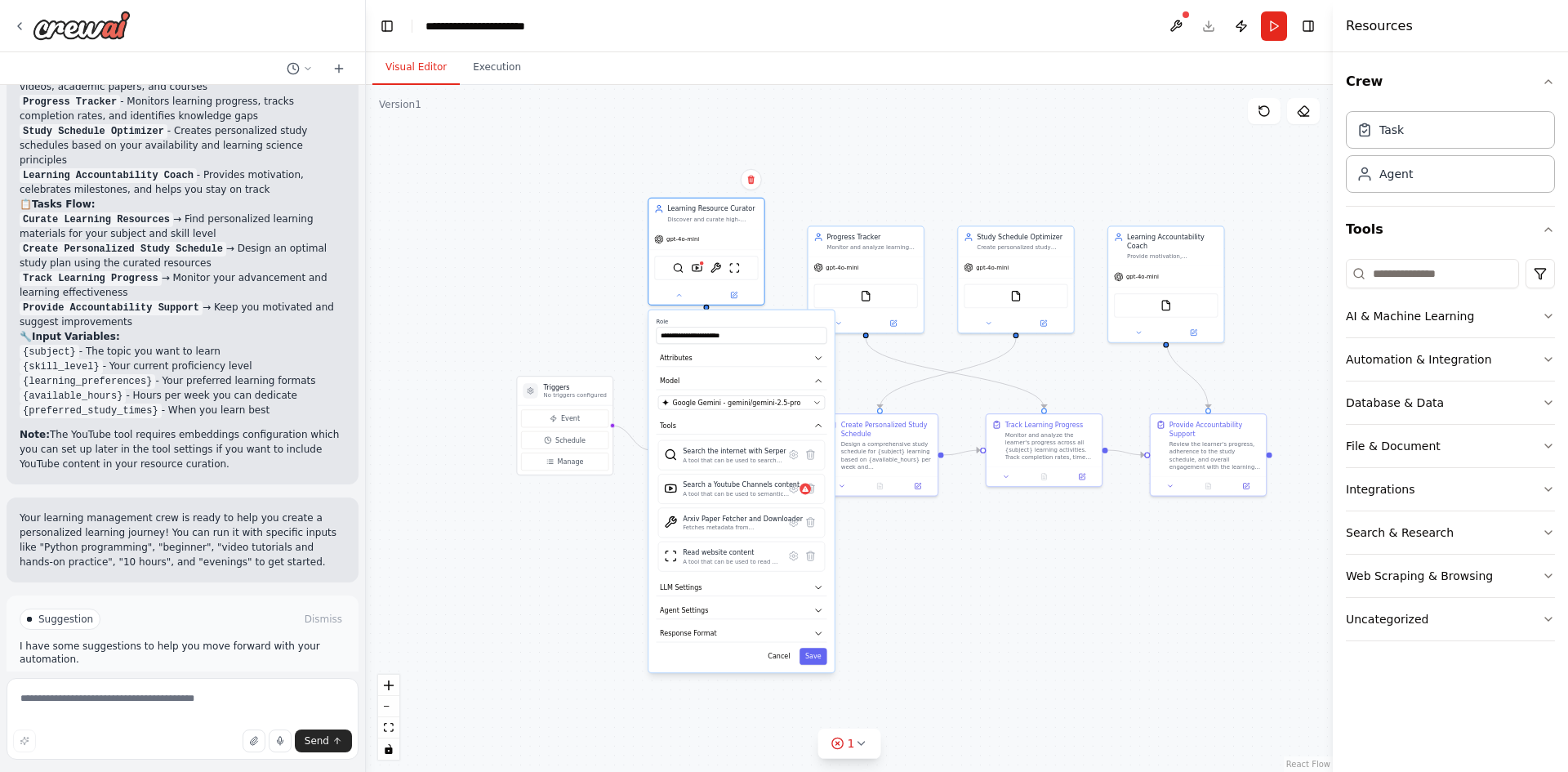
click at [207, 682] on span "Run Automation" at bounding box center [189, 688] width 79 height 13
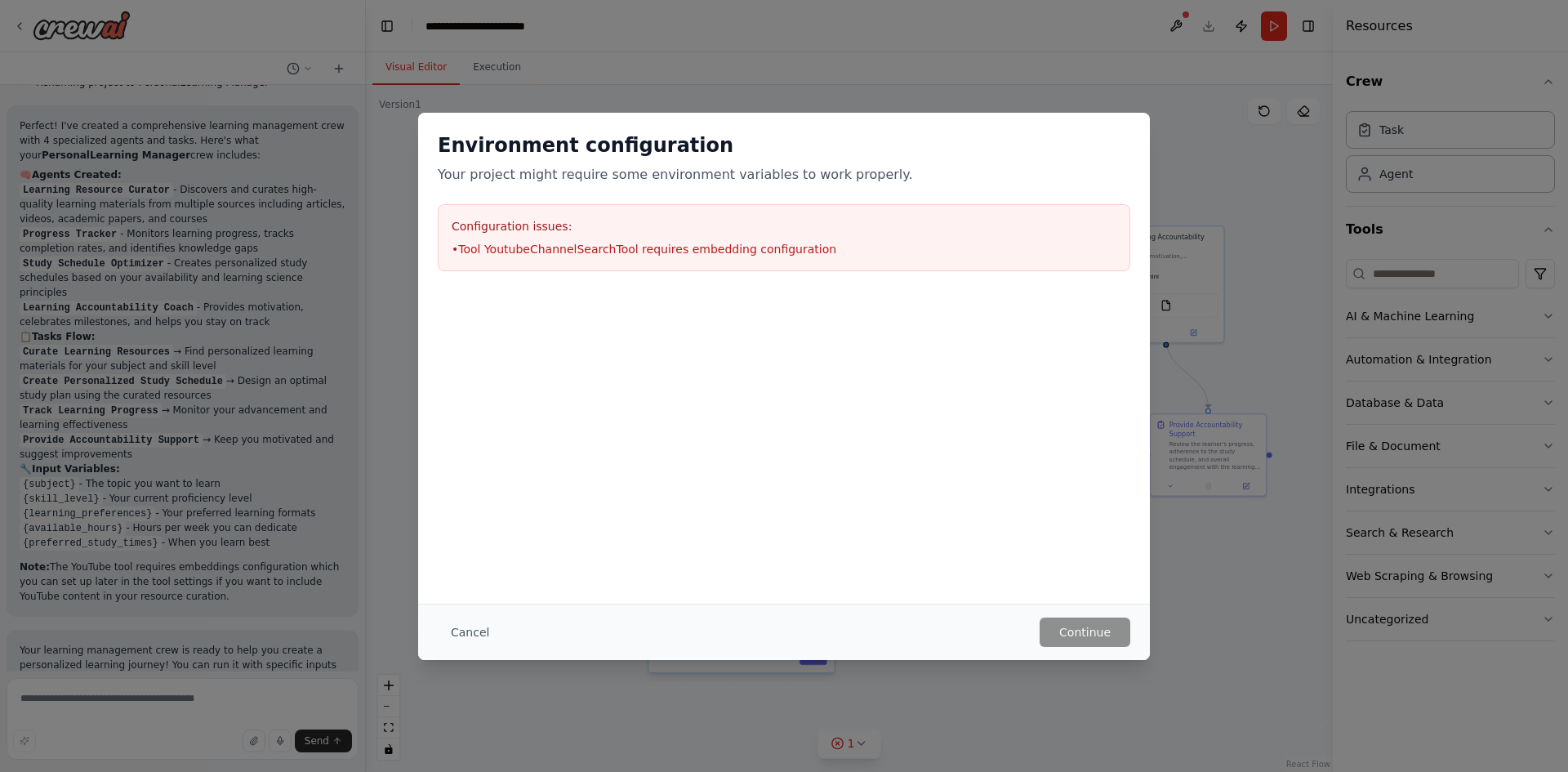
click at [514, 250] on li "• Tool YoutubeChannelSearchTool requires embedding configuration" at bounding box center [784, 249] width 665 height 17
click at [463, 630] on button "Cancel" at bounding box center [470, 633] width 64 height 29
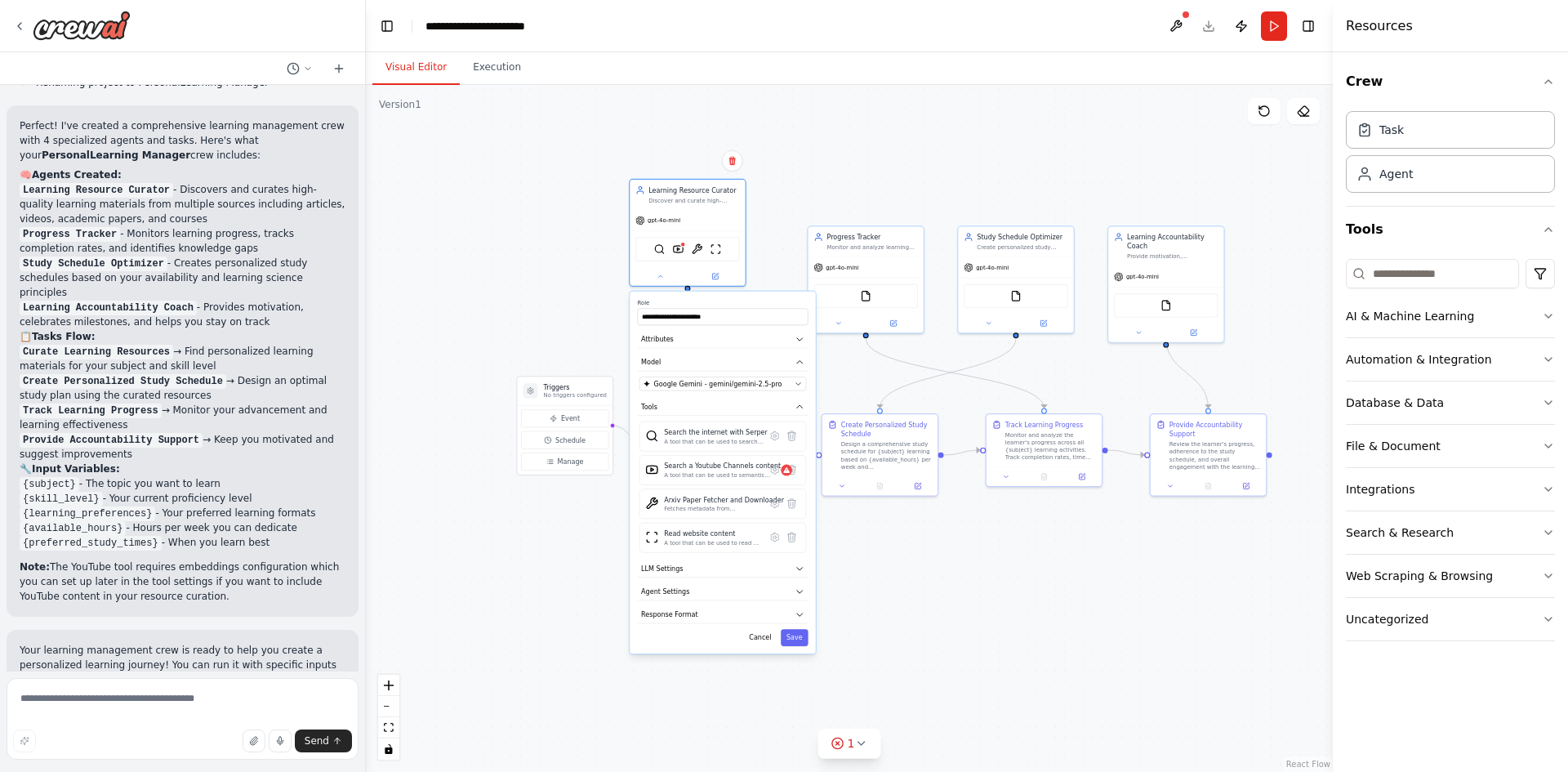
drag, startPoint x: 734, startPoint y: 323, endPoint x: 710, endPoint y: 305, distance: 30.0
click at [710, 305] on label "Role" at bounding box center [722, 303] width 171 height 8
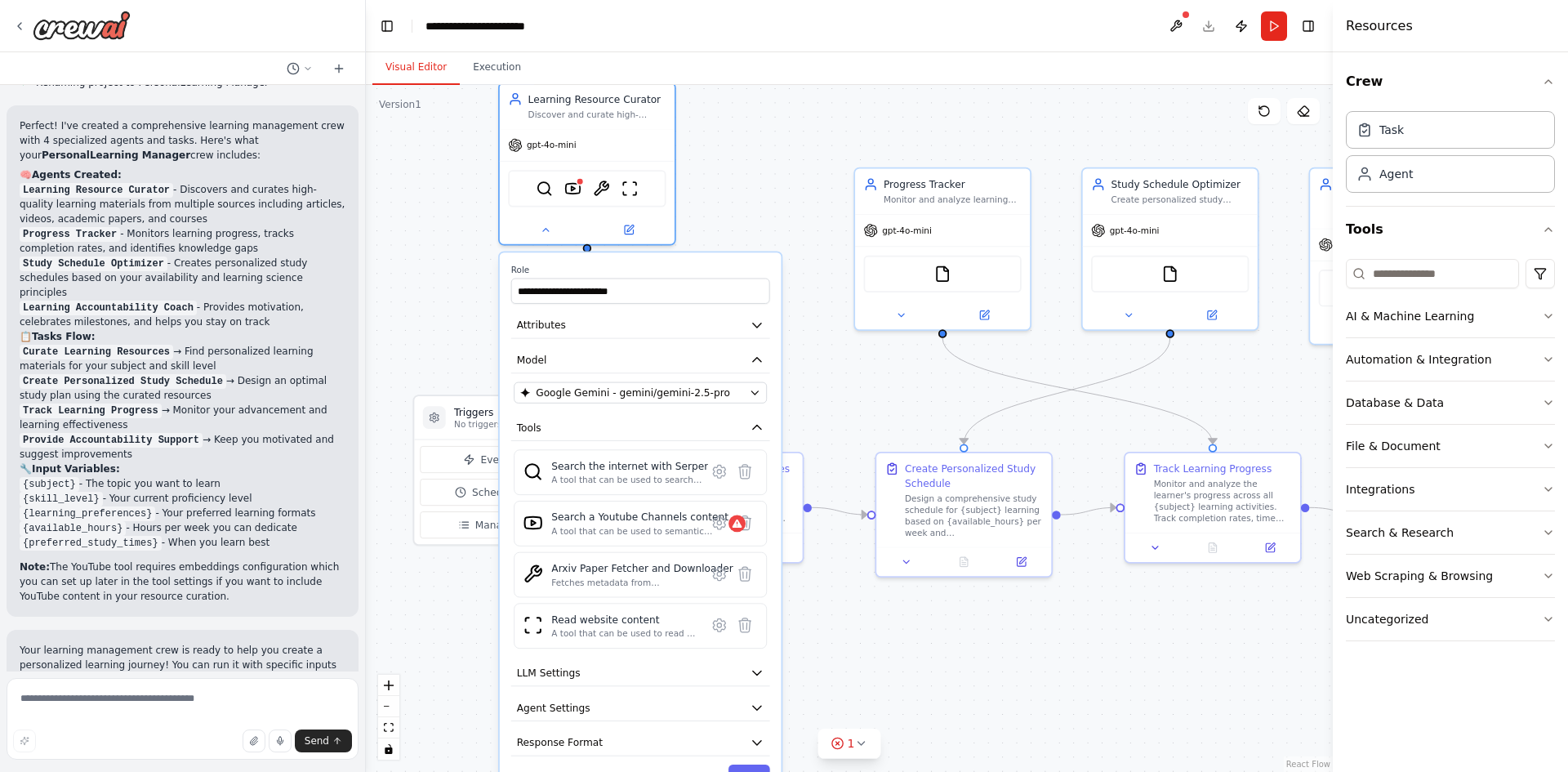
drag, startPoint x: 691, startPoint y: 262, endPoint x: 663, endPoint y: 253, distance: 29.4
click at [663, 264] on label "Role" at bounding box center [641, 270] width 259 height 12
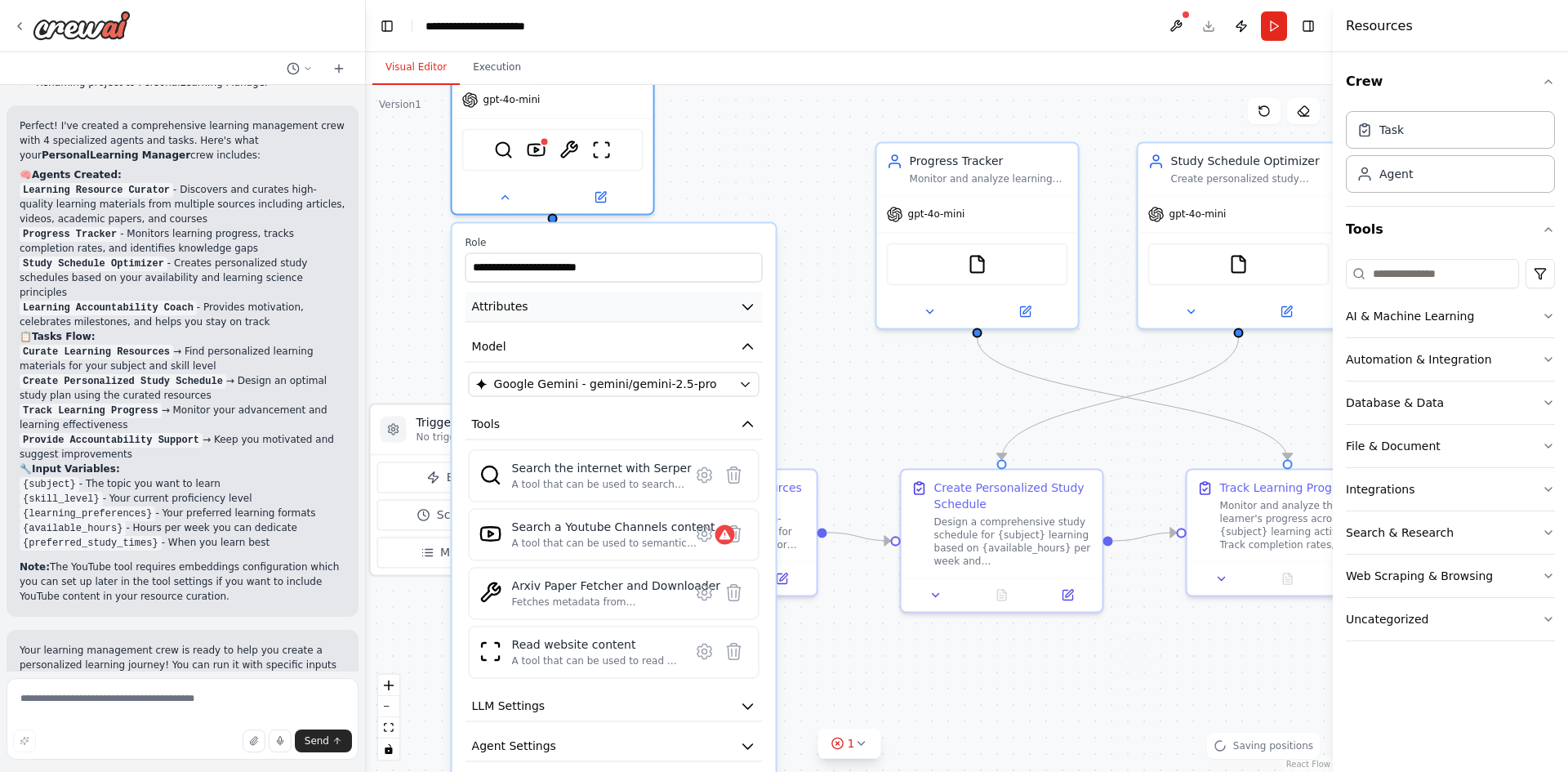
click at [671, 310] on button "Attributes" at bounding box center [614, 306] width 297 height 30
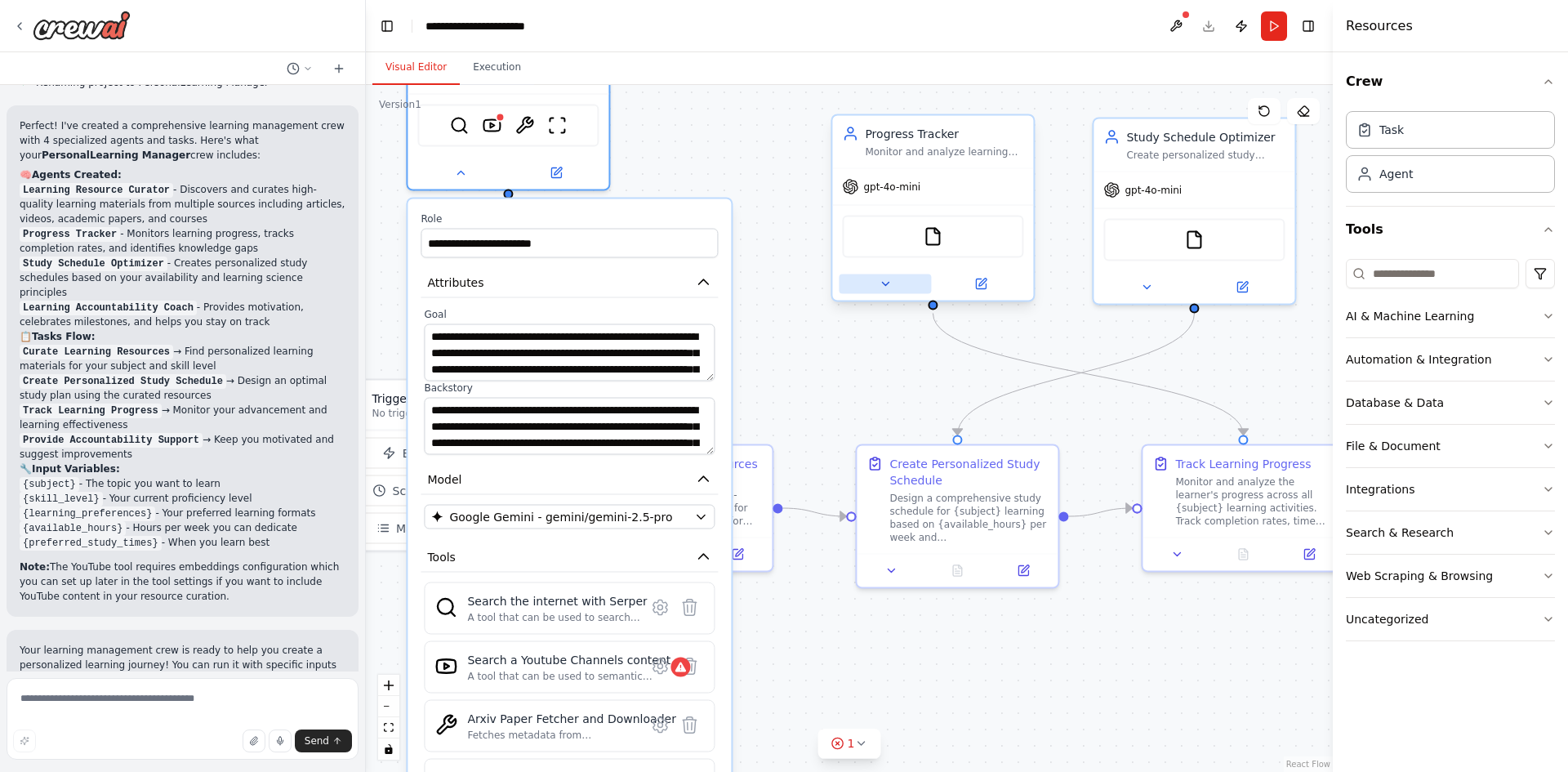
click at [884, 295] on div at bounding box center [933, 285] width 201 height 33
click at [879, 281] on icon at bounding box center [885, 284] width 13 height 13
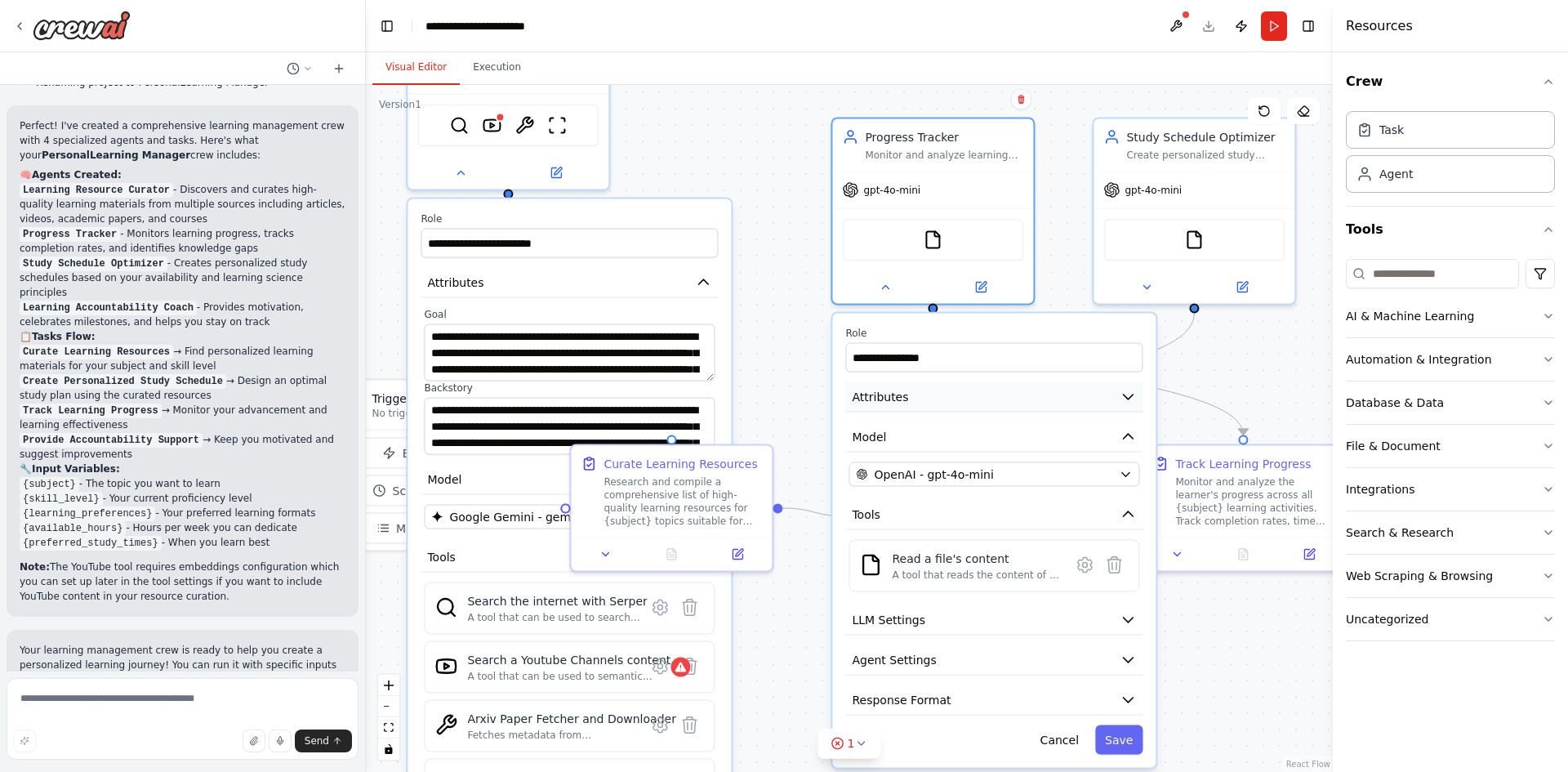
click at [980, 402] on button "Attributes" at bounding box center [994, 397] width 297 height 30
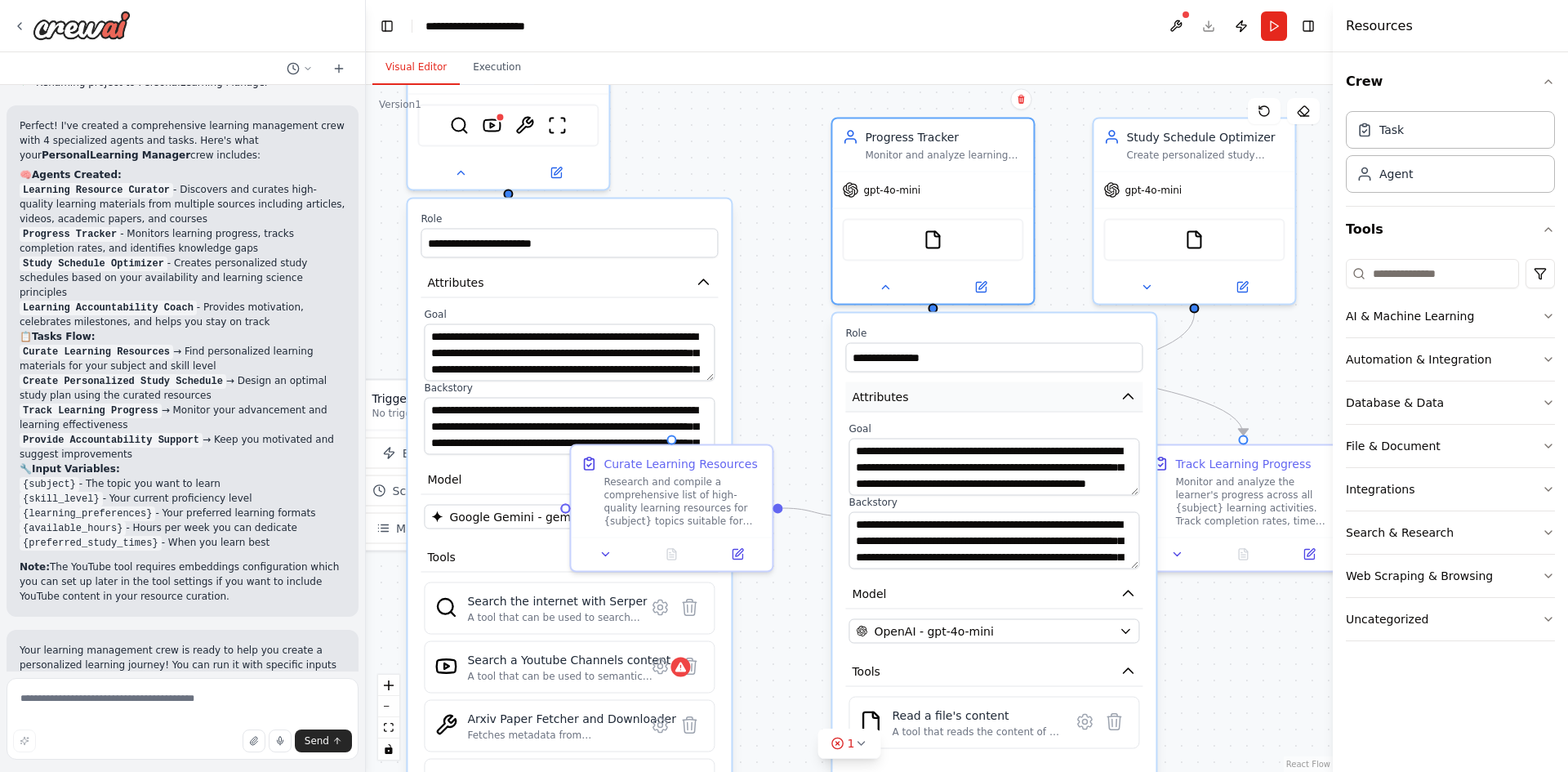
click at [978, 400] on button "Attributes" at bounding box center [994, 397] width 297 height 30
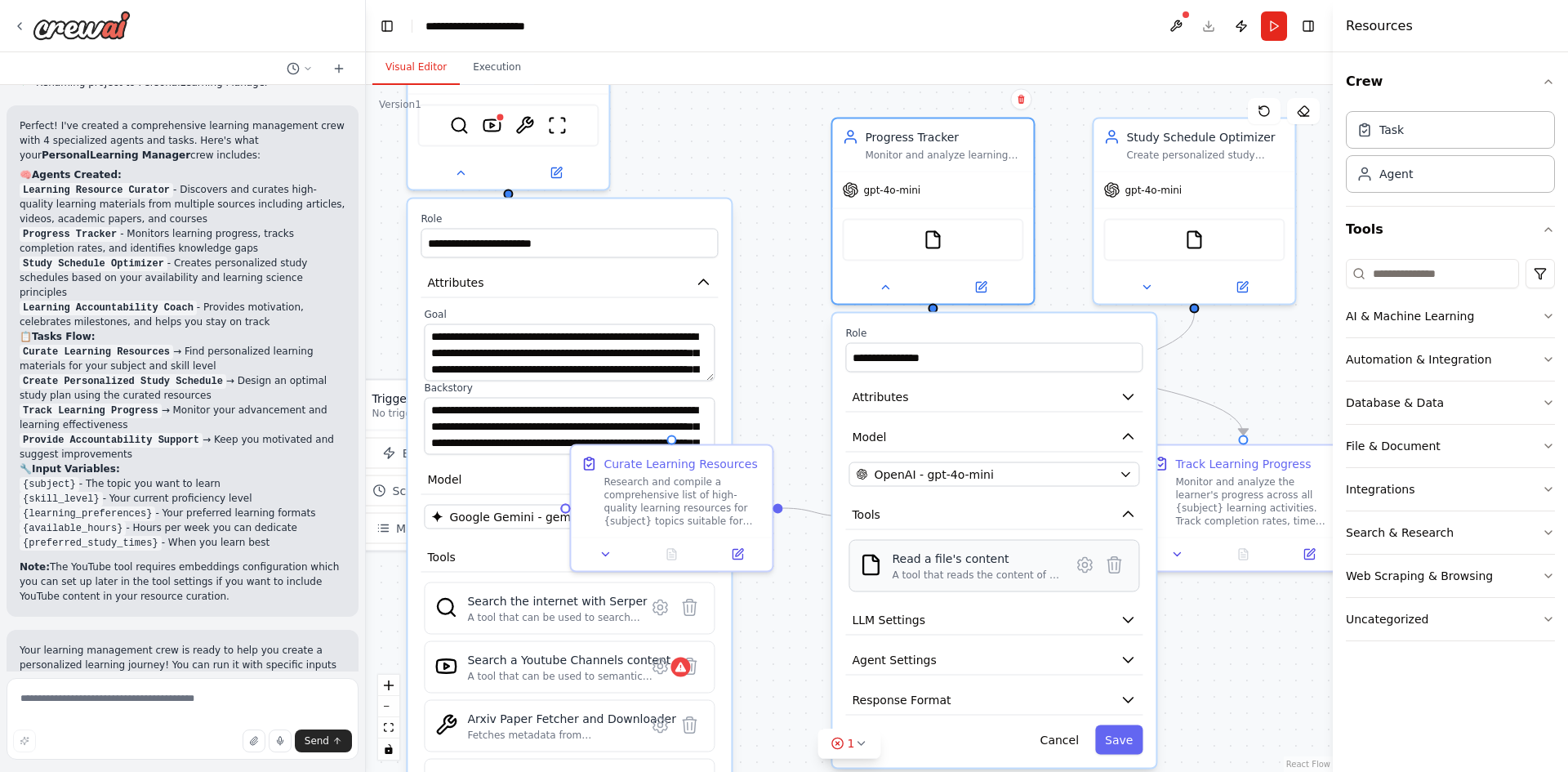
click at [920, 562] on div "Read a file's content" at bounding box center [975, 559] width 169 height 17
click at [1092, 573] on icon at bounding box center [1085, 565] width 19 height 19
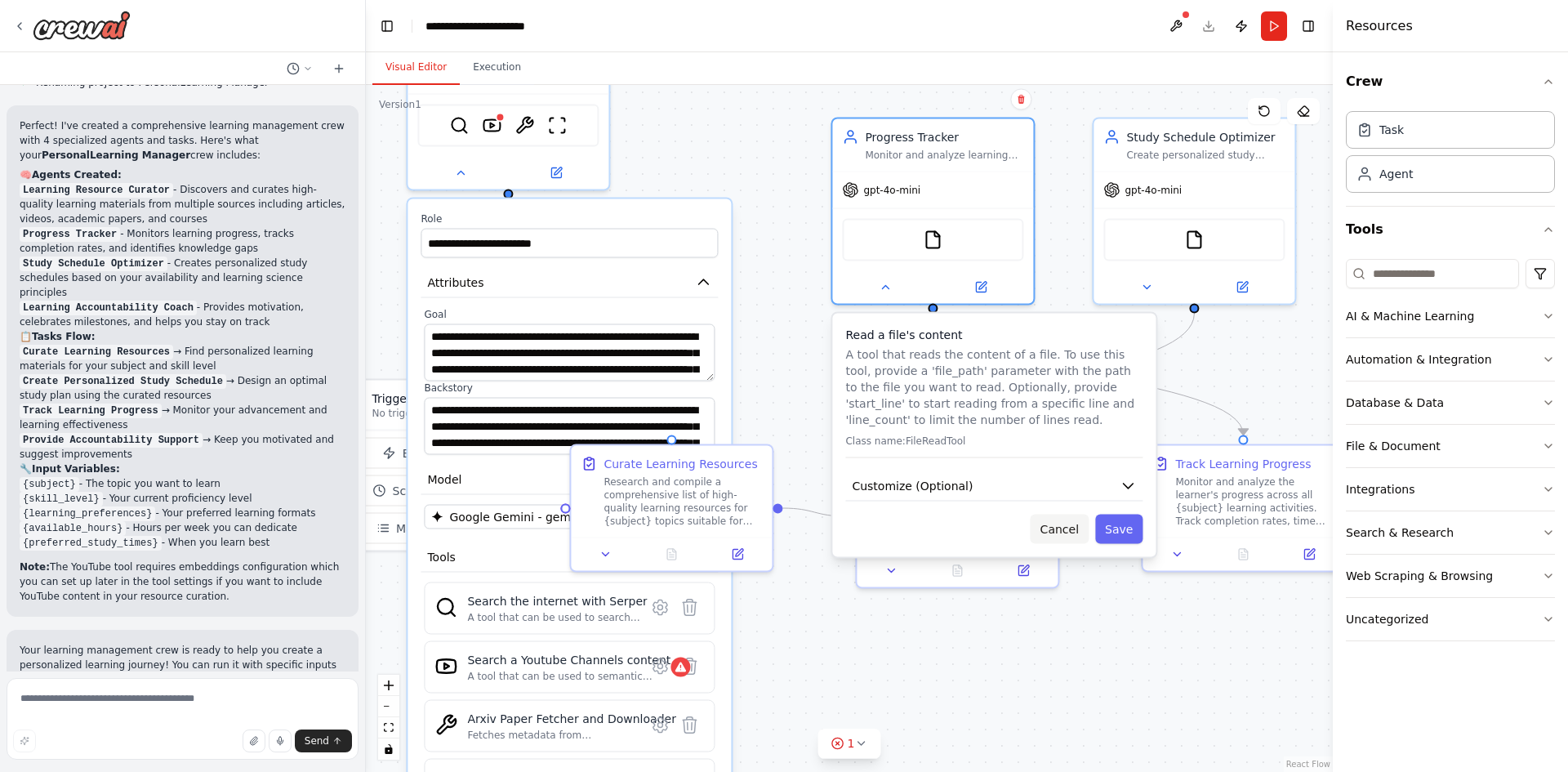
click at [1076, 531] on button "Cancel" at bounding box center [1060, 529] width 58 height 29
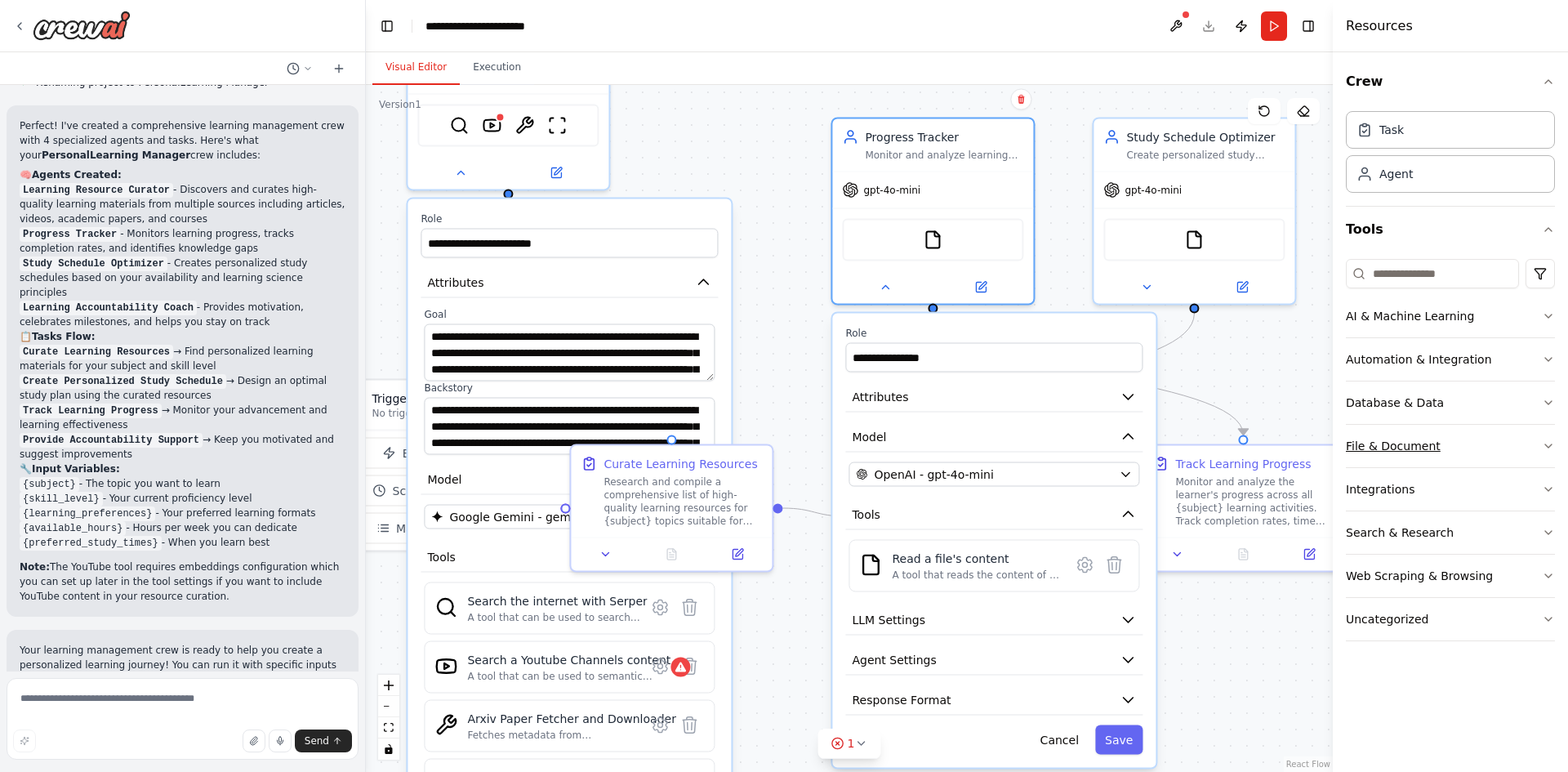
click at [1455, 449] on button "File & Document" at bounding box center [1450, 446] width 210 height 43
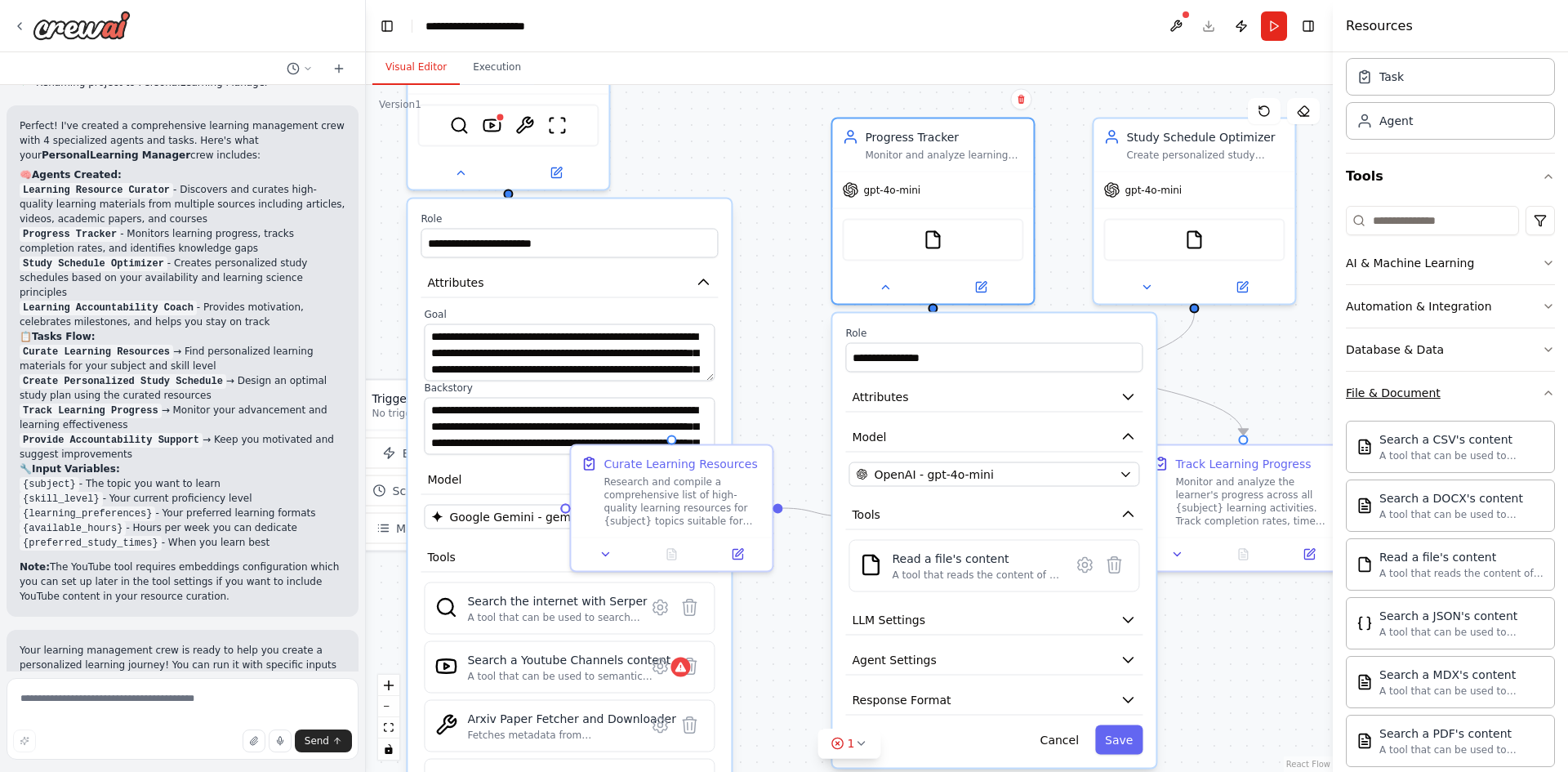
scroll to position [82, 0]
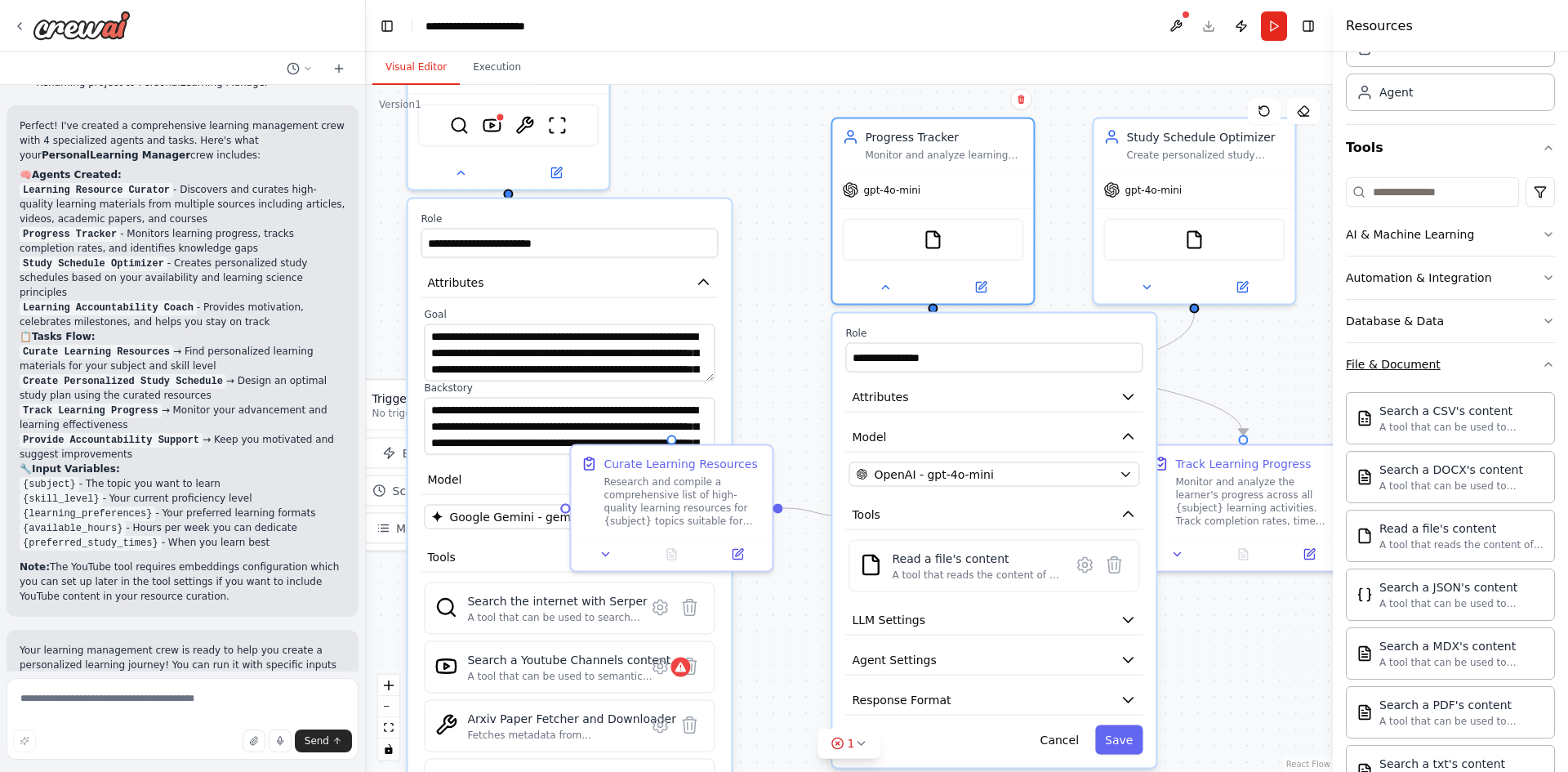
click at [1484, 380] on button "File & Document" at bounding box center [1450, 365] width 210 height 43
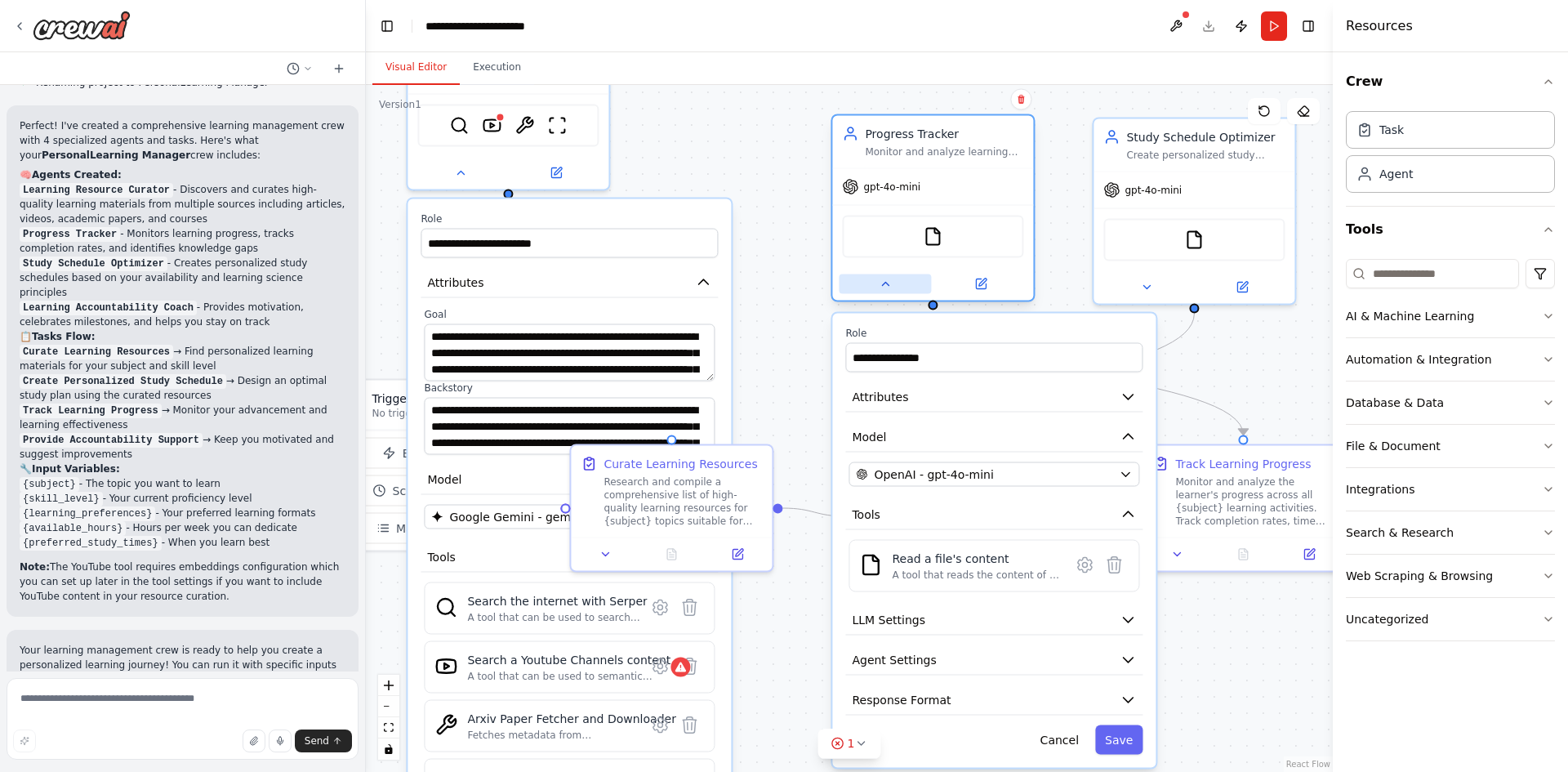
click at [887, 286] on icon at bounding box center [885, 284] width 7 height 3
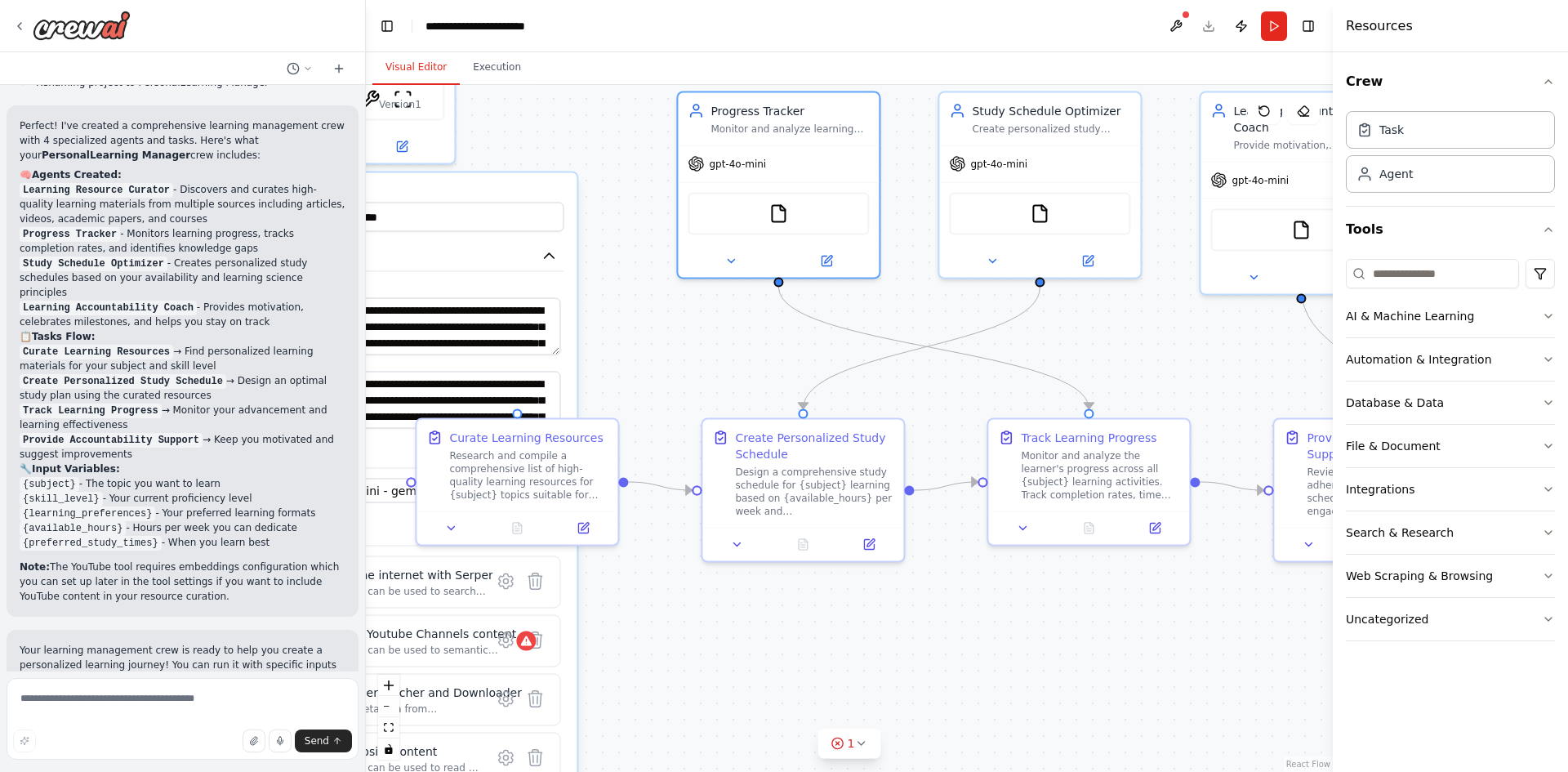
drag, startPoint x: 1132, startPoint y: 611, endPoint x: 983, endPoint y: 589, distance: 150.6
click at [983, 589] on div ".deletable-edge-delete-btn { width: 20px; height: 20px; border: 0px solid #ffff…" at bounding box center [850, 428] width 967 height 687
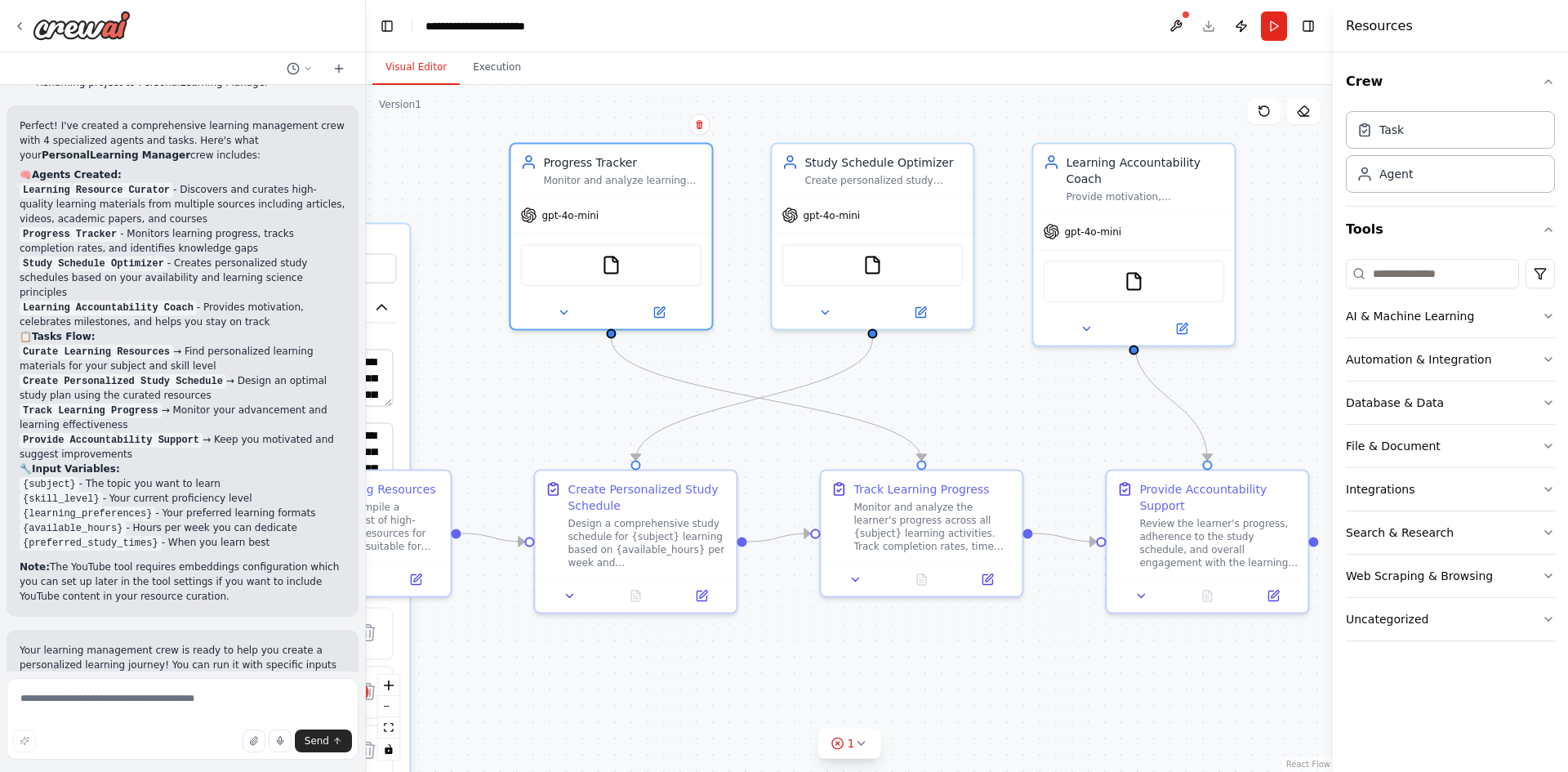
drag, startPoint x: 983, startPoint y: 589, endPoint x: 816, endPoint y: 640, distance: 174.6
click at [816, 640] on div ".deletable-edge-delete-btn { width: 20px; height: 20px; border: 0px solid #ffff…" at bounding box center [850, 428] width 967 height 687
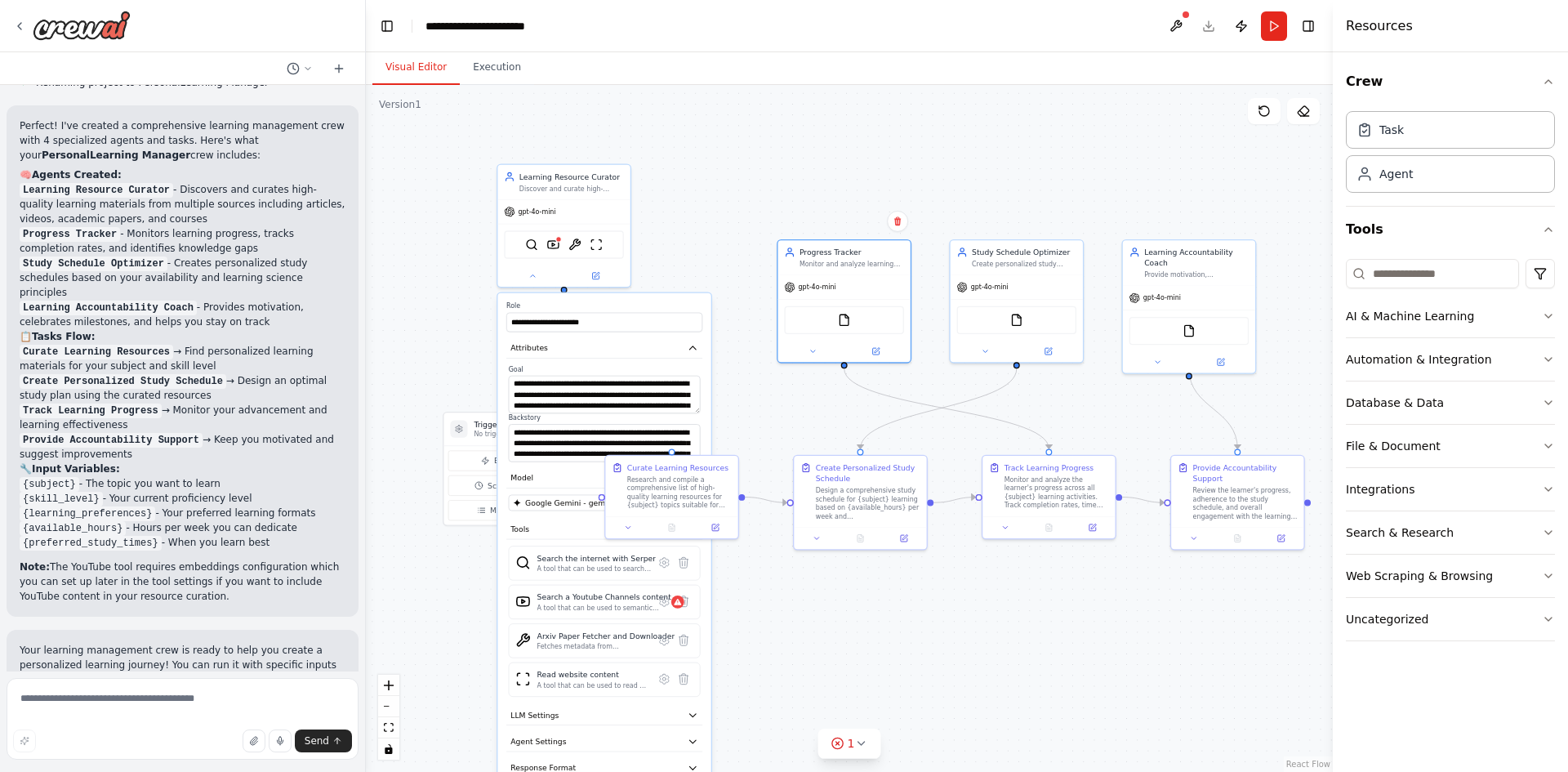
drag, startPoint x: 816, startPoint y: 640, endPoint x: 979, endPoint y: 568, distance: 178.2
click at [979, 568] on div ".deletable-edge-delete-btn { width: 20px; height: 20px; border: 0px solid #ffff…" at bounding box center [850, 428] width 967 height 687
click at [1275, 25] on button "Run" at bounding box center [1274, 26] width 26 height 29
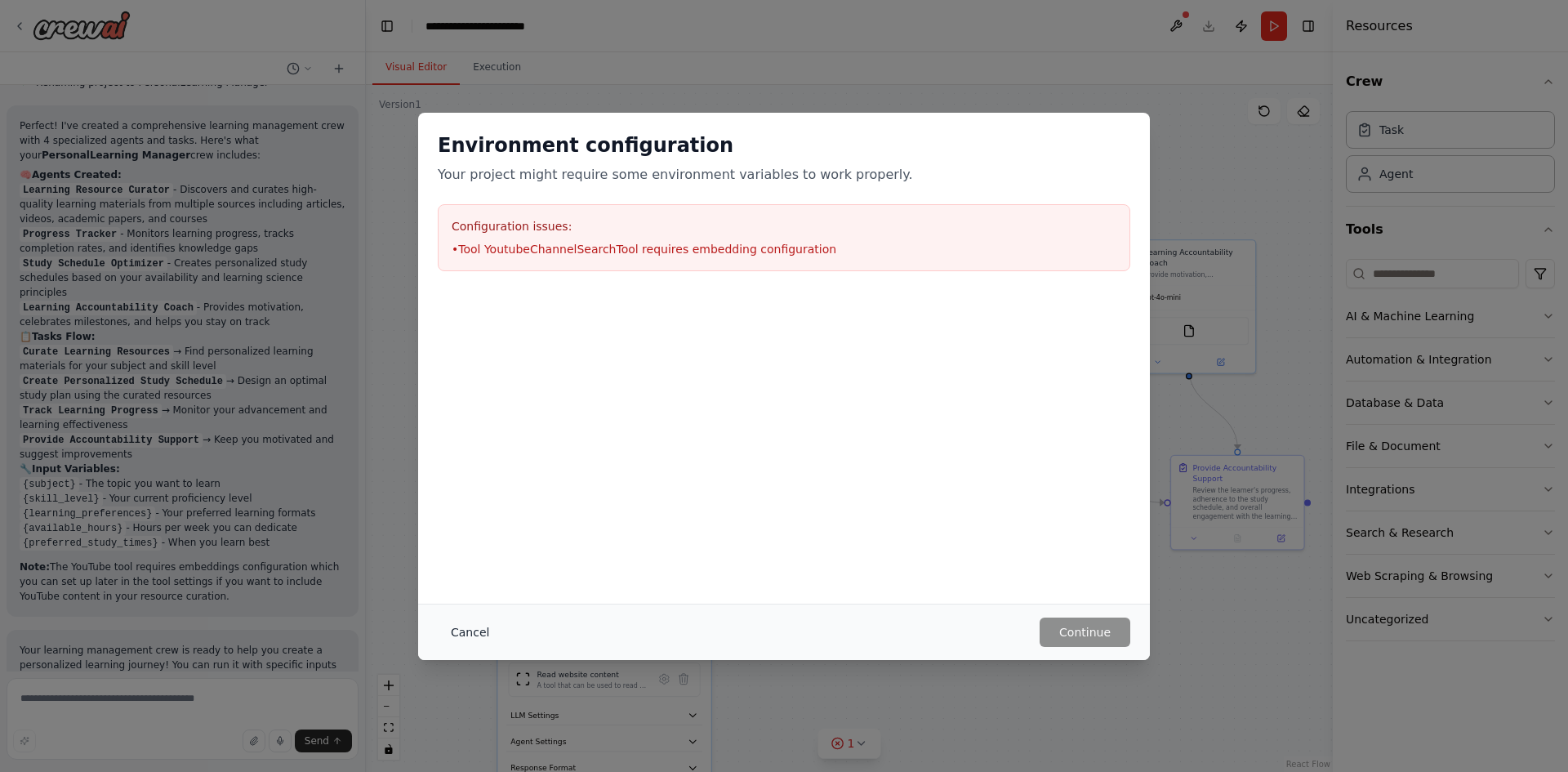
click at [468, 634] on button "Cancel" at bounding box center [470, 633] width 64 height 29
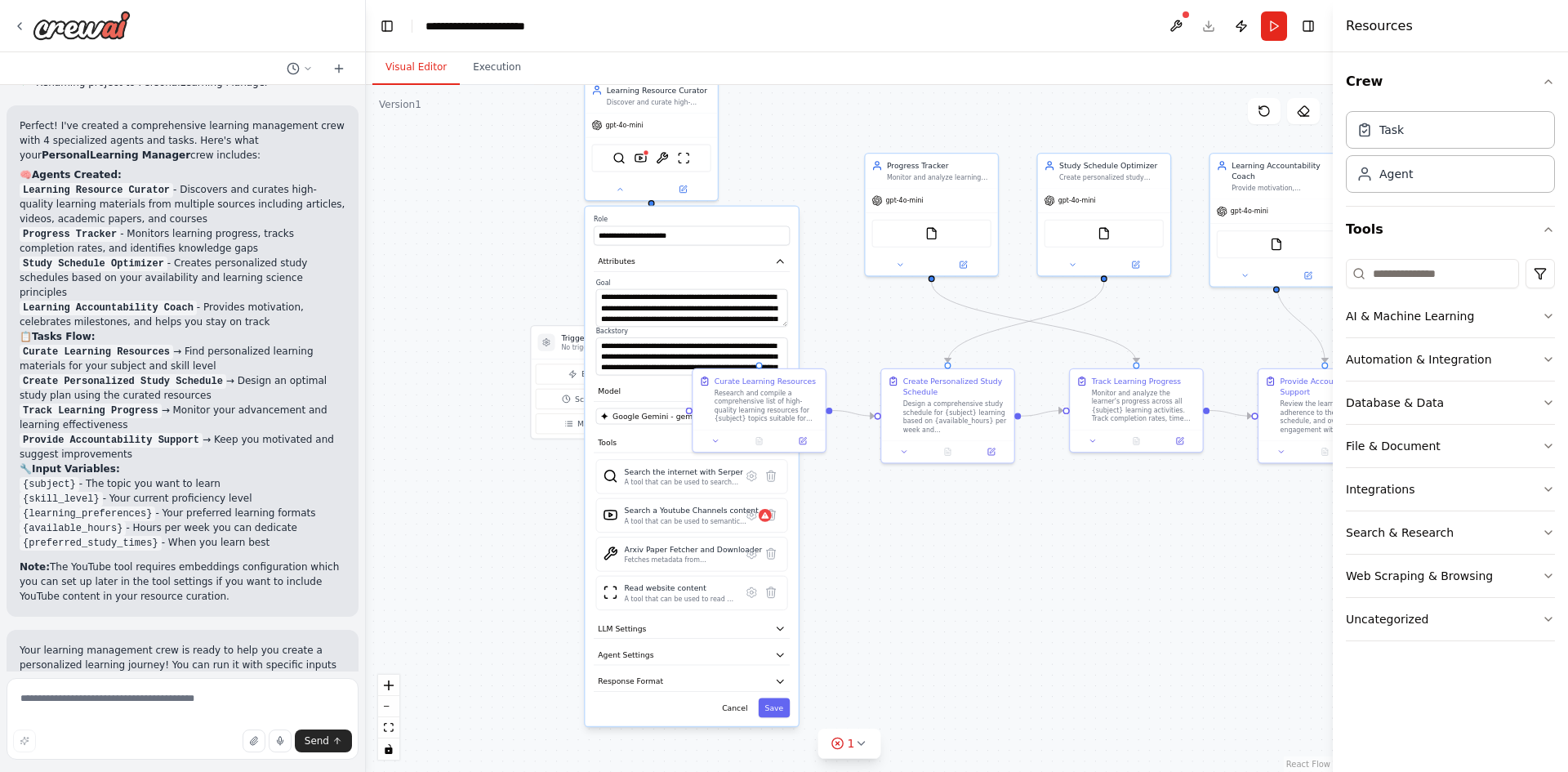
drag, startPoint x: 833, startPoint y: 626, endPoint x: 912, endPoint y: 532, distance: 122.8
click at [912, 532] on div ".deletable-edge-delete-btn { width: 20px; height: 20px; border: 0px solid #ffff…" at bounding box center [850, 428] width 967 height 687
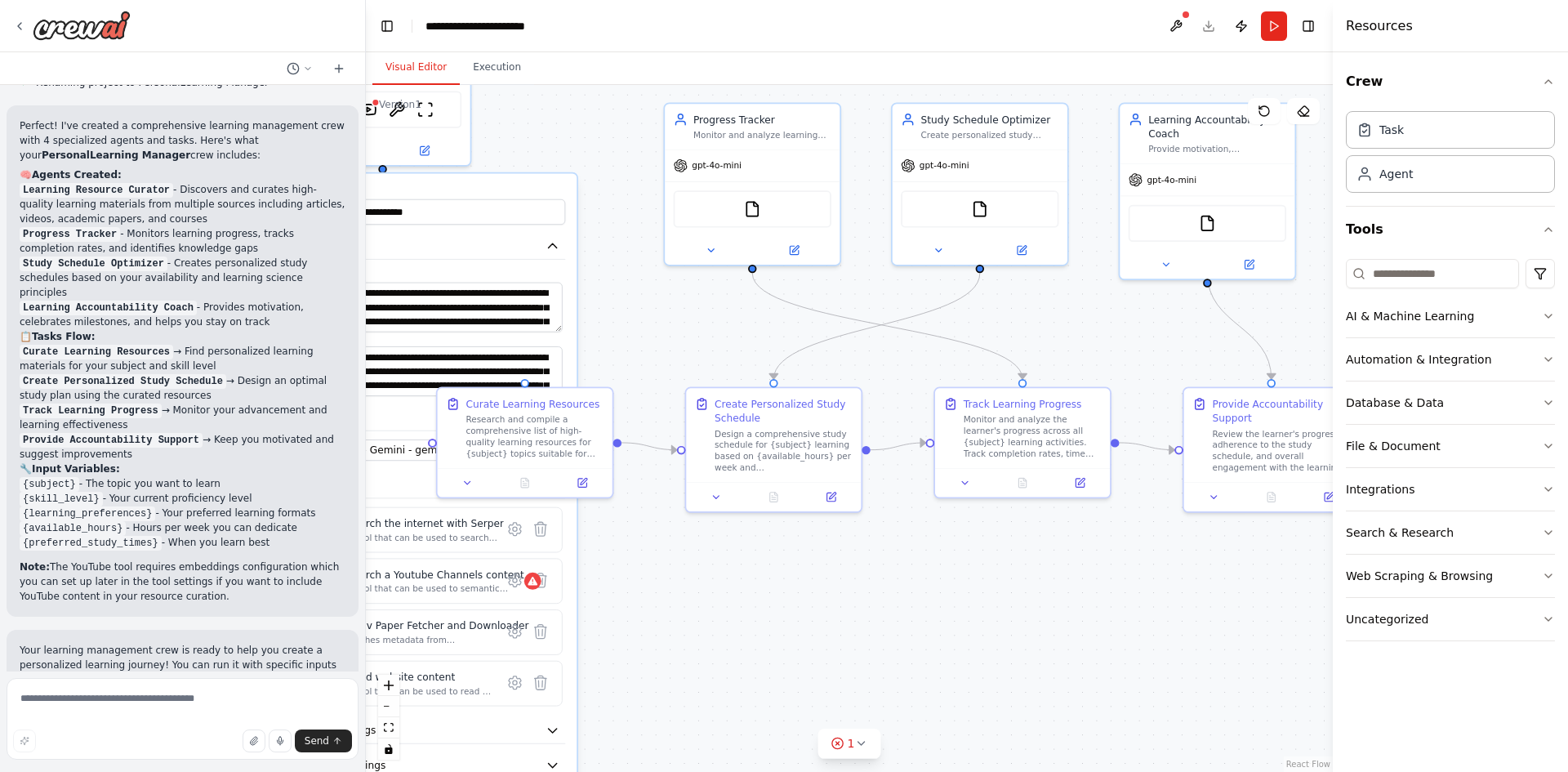
drag, startPoint x: 912, startPoint y: 532, endPoint x: 727, endPoint y: 613, distance: 202.0
click at [727, 613] on div ".deletable-edge-delete-btn { width: 20px; height: 20px; border: 0px solid #ffff…" at bounding box center [850, 428] width 967 height 687
